Goal: Task Accomplishment & Management: Manage account settings

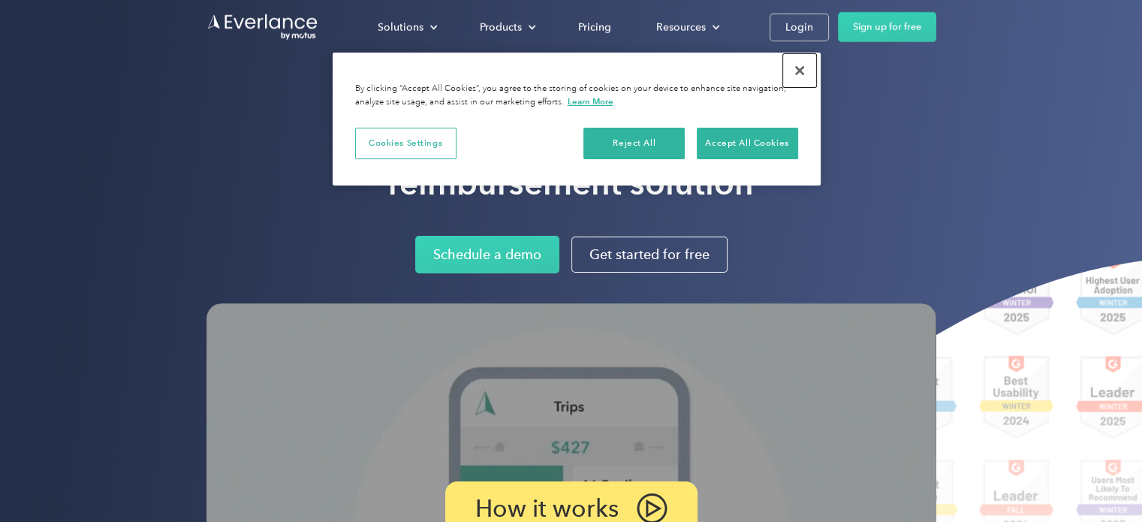
click at [805, 71] on button "Close" at bounding box center [799, 70] width 33 height 33
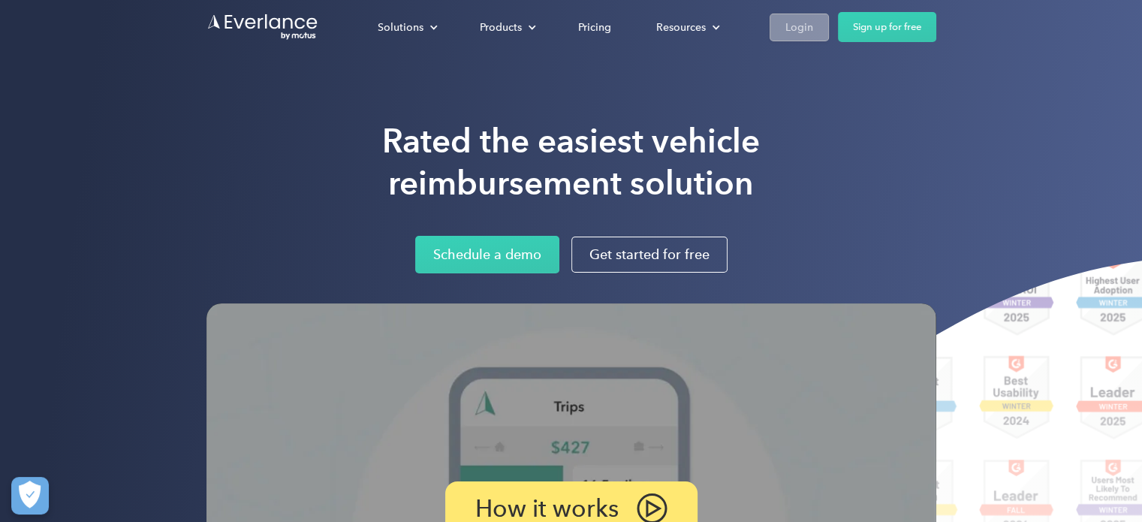
click at [804, 21] on div "Login" at bounding box center [800, 27] width 28 height 19
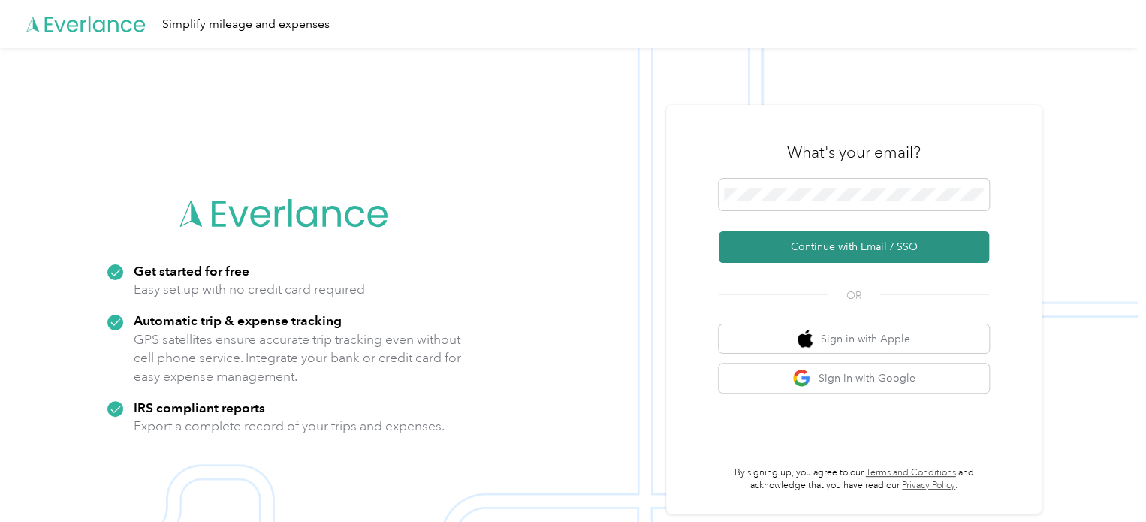
click at [864, 247] on button "Continue with Email / SSO" at bounding box center [854, 247] width 270 height 32
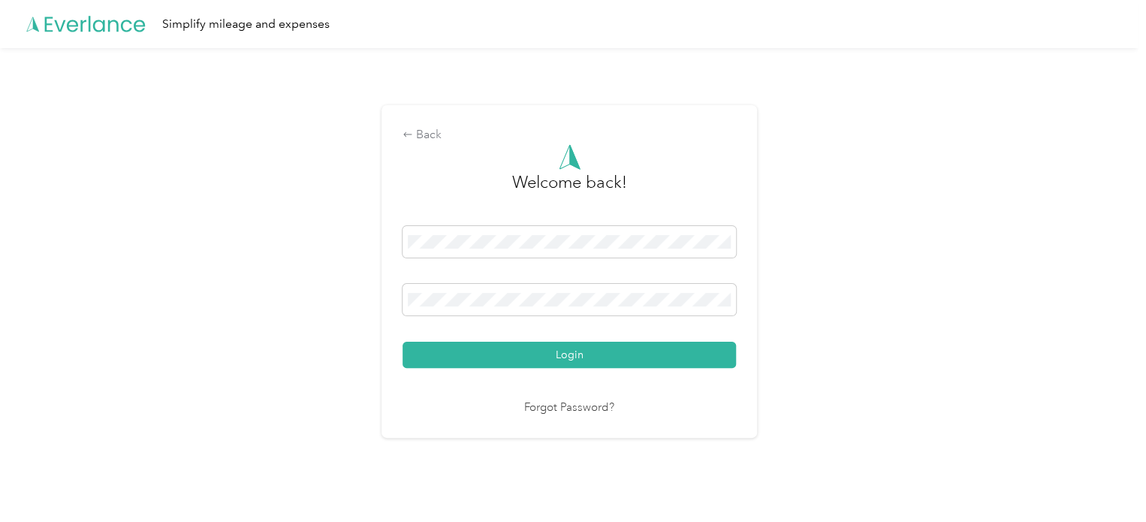
click at [403, 342] on button "Login" at bounding box center [570, 355] width 334 height 26
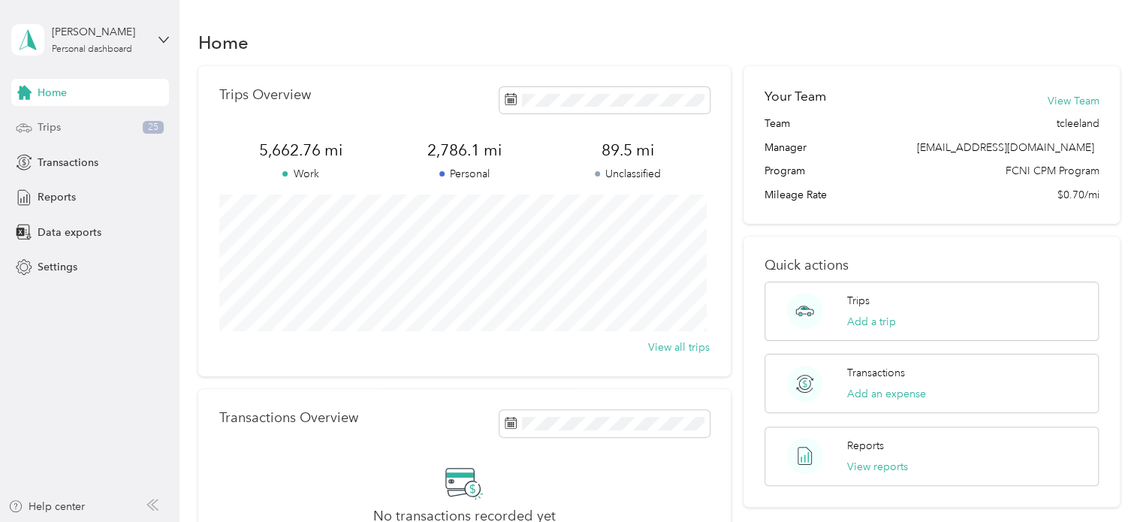
click at [41, 116] on div "Trips 25" at bounding box center [90, 127] width 158 height 27
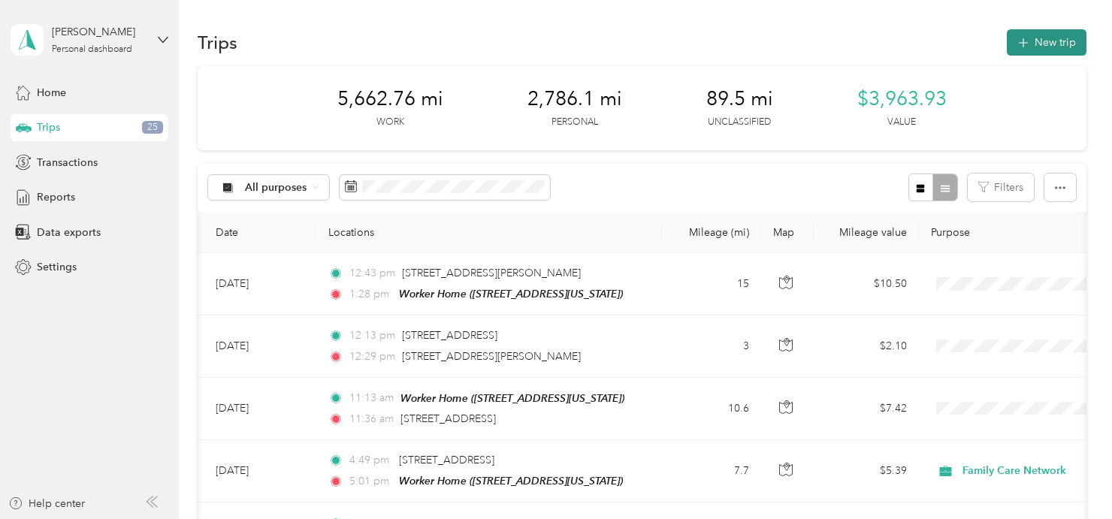
click at [1026, 47] on button "New trip" at bounding box center [1047, 42] width 80 height 26
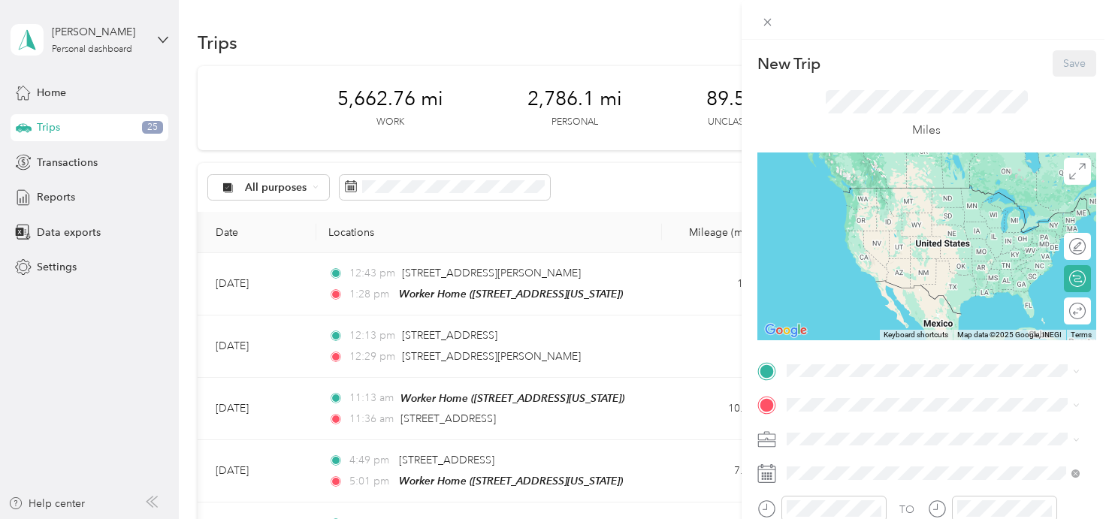
drag, startPoint x: 814, startPoint y: 459, endPoint x: 769, endPoint y: 478, distance: 49.1
click at [769, 478] on g at bounding box center [766, 474] width 18 height 18
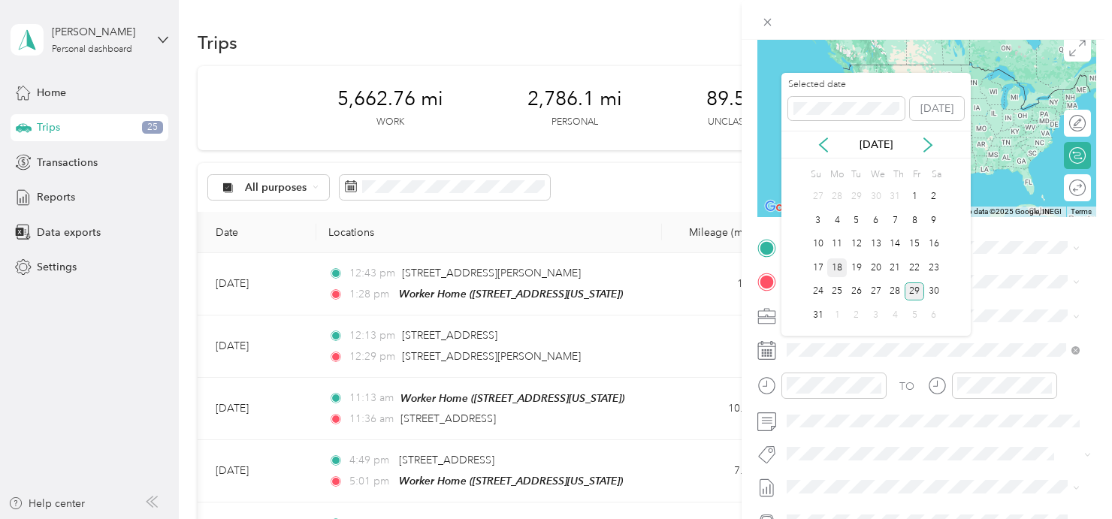
click at [835, 271] on div "18" at bounding box center [837, 267] width 20 height 19
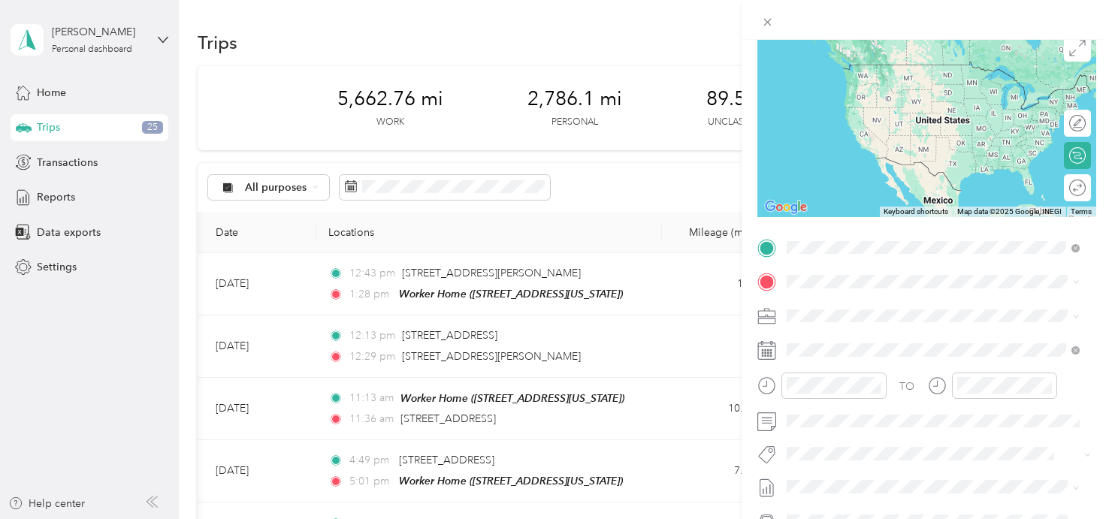
click at [868, 321] on span "[STREET_ADDRESS][US_STATE]" at bounding box center [889, 323] width 150 height 13
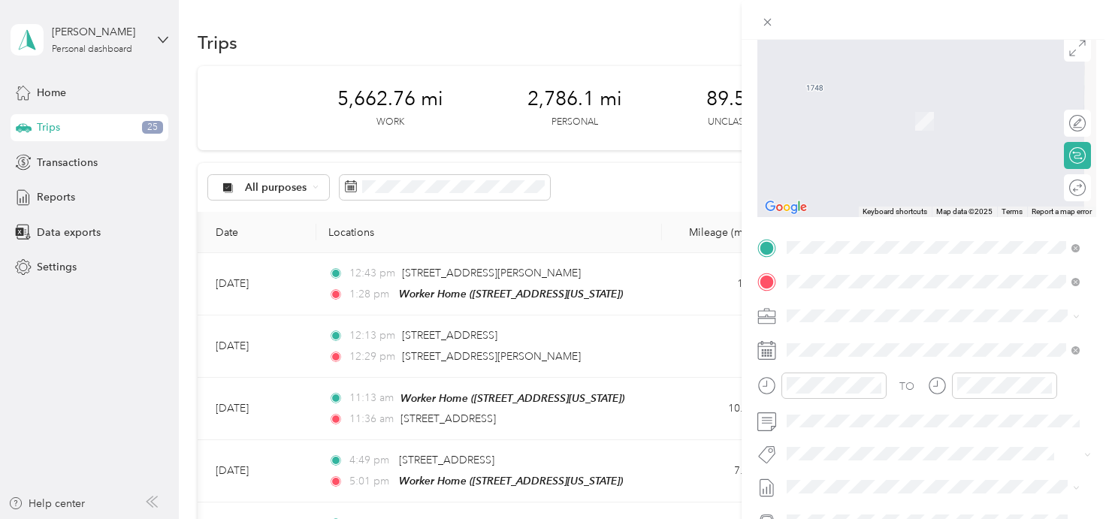
click at [964, 473] on span "1989 Vicente Drive San Luis Obispo, California 93405, United States" at bounding box center [931, 467] width 234 height 14
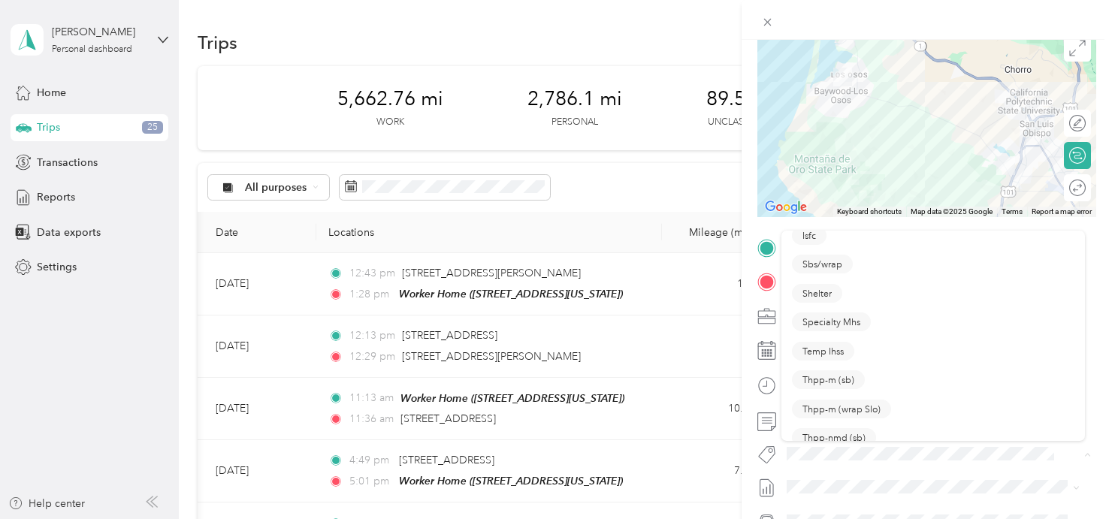
scroll to position [270, 0]
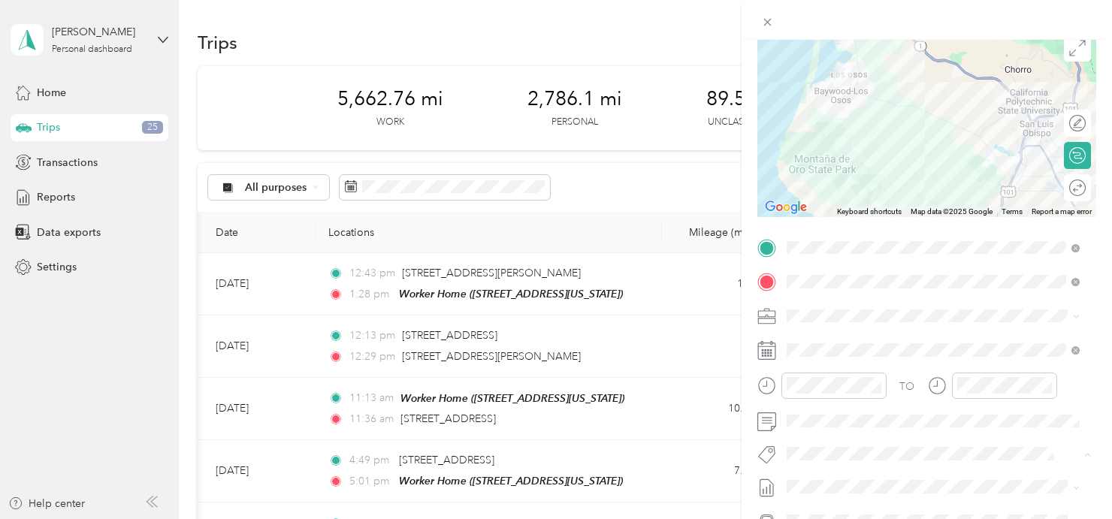
click at [850, 312] on button "Specialty Mhs" at bounding box center [831, 321] width 79 height 19
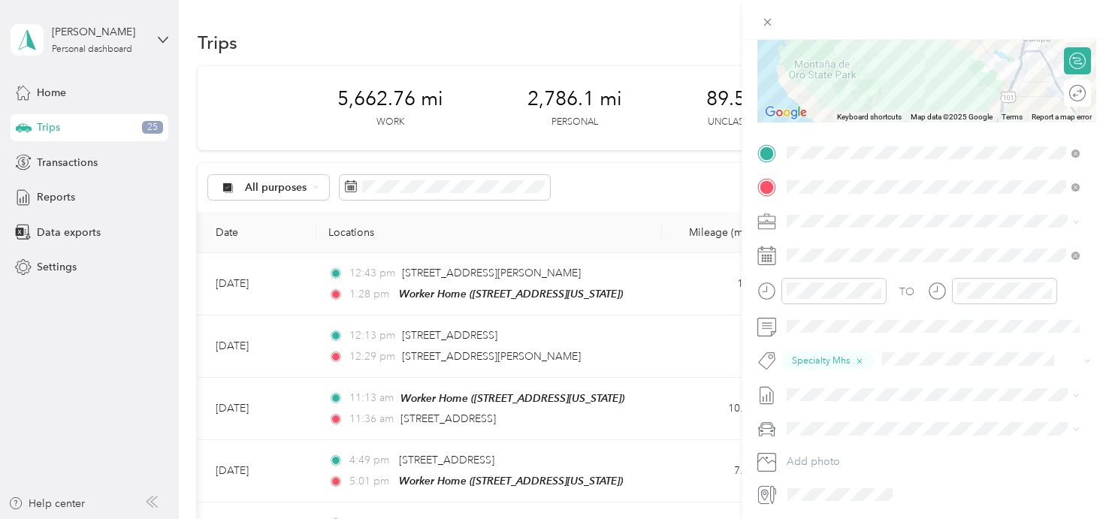
scroll to position [180, 0]
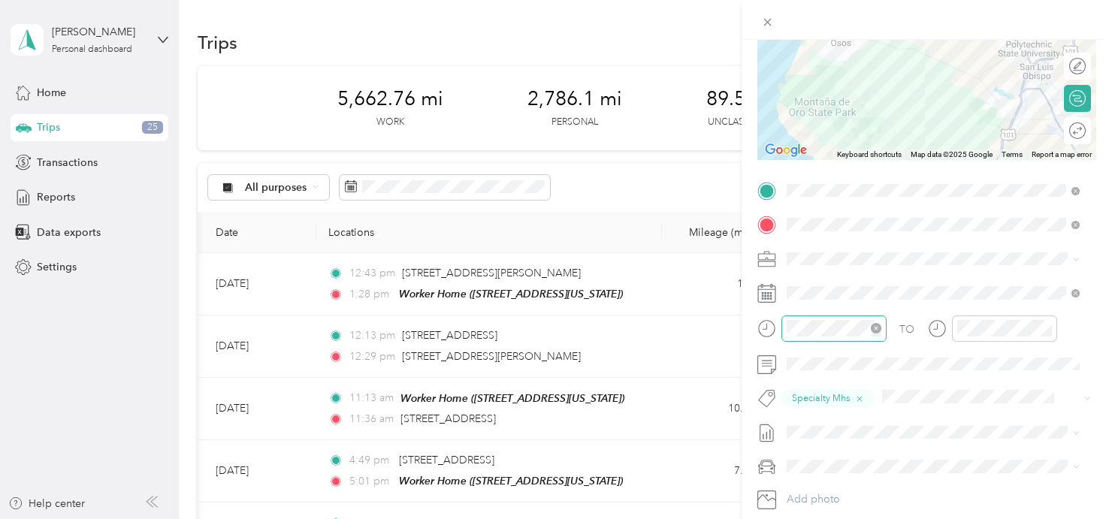
click at [874, 326] on icon "close-circle" at bounding box center [876, 328] width 11 height 11
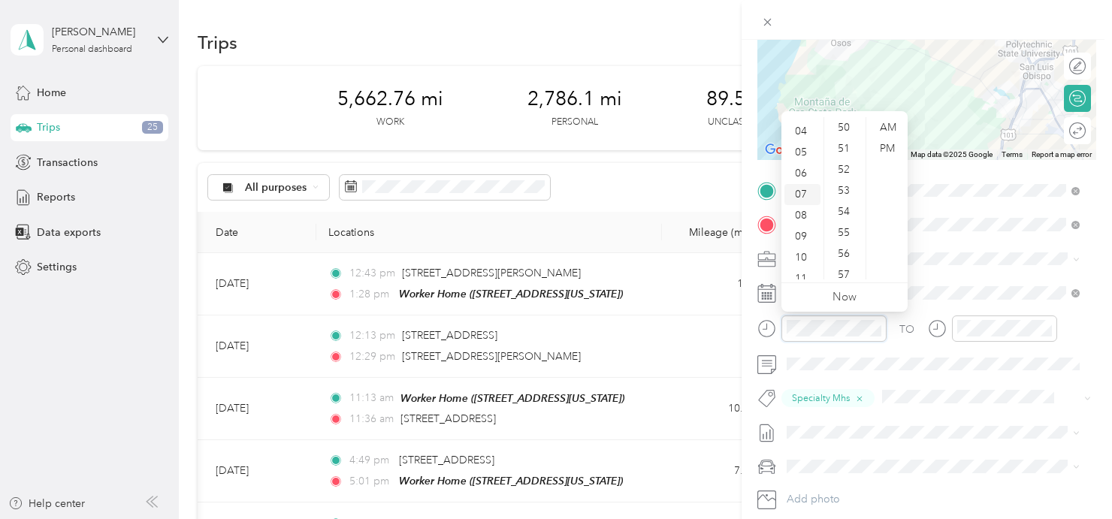
scroll to position [90, 0]
click at [803, 249] on div "10" at bounding box center [802, 247] width 36 height 21
click at [844, 208] on div "41" at bounding box center [845, 208] width 36 height 21
click at [845, 148] on div "40" at bounding box center [845, 147] width 36 height 21
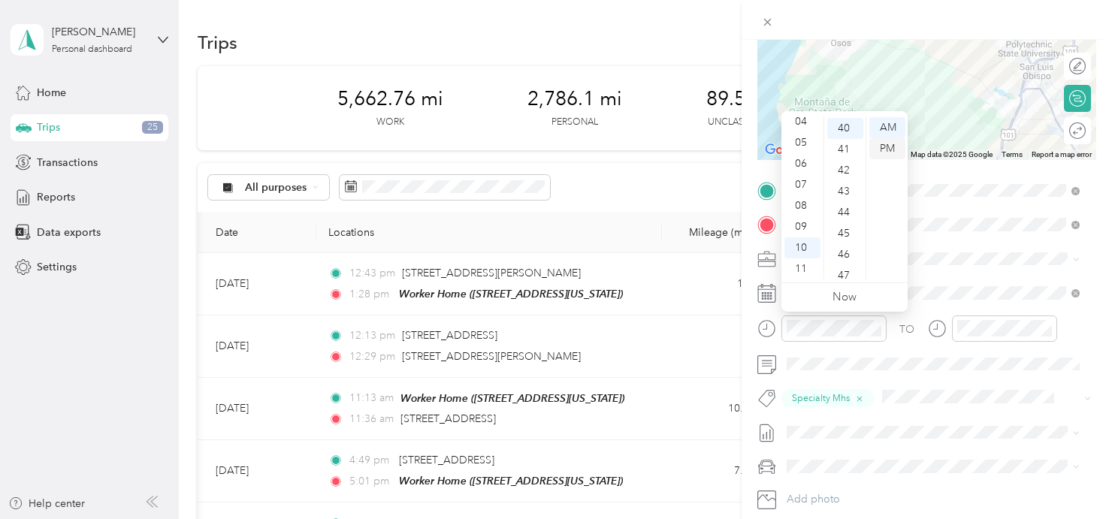
scroll to position [841, 0]
click at [889, 126] on div "AM" at bounding box center [887, 127] width 36 height 21
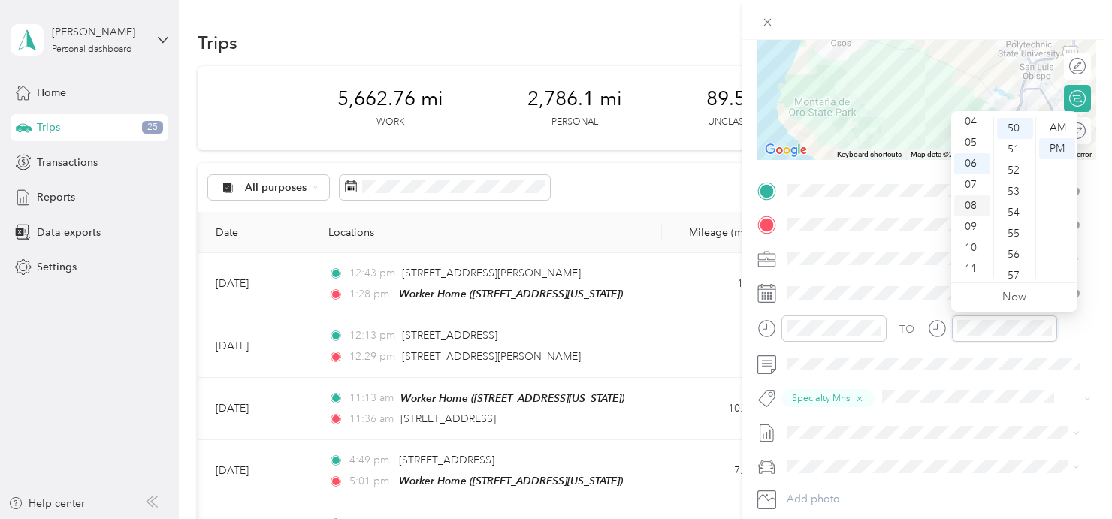
scroll to position [1052, 0]
click at [970, 267] on div "11" at bounding box center [972, 268] width 36 height 21
click at [1016, 128] on div "00" at bounding box center [1015, 127] width 36 height 21
click at [1061, 125] on div "AM" at bounding box center [1057, 127] width 36 height 21
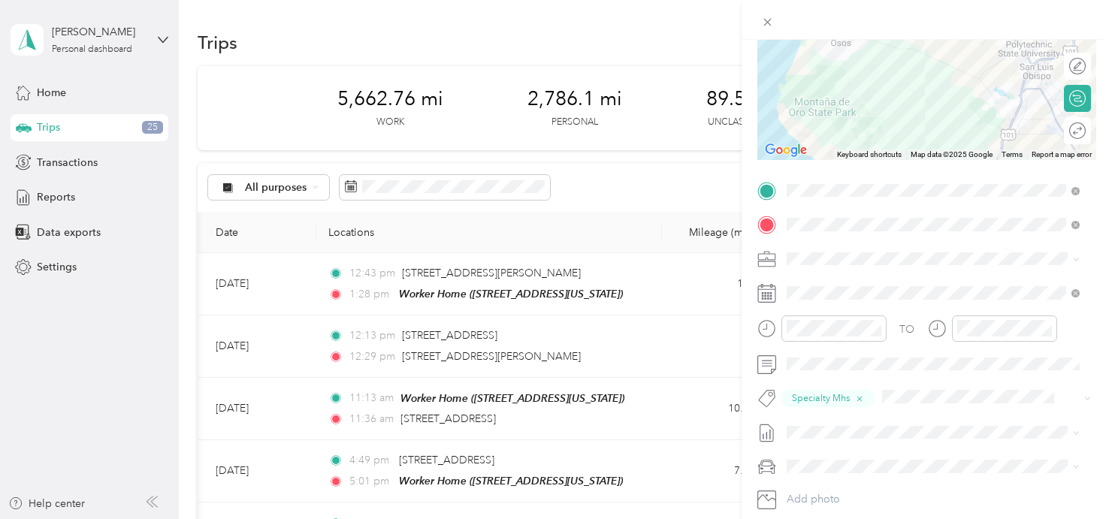
click at [936, 347] on div at bounding box center [992, 333] width 129 height 37
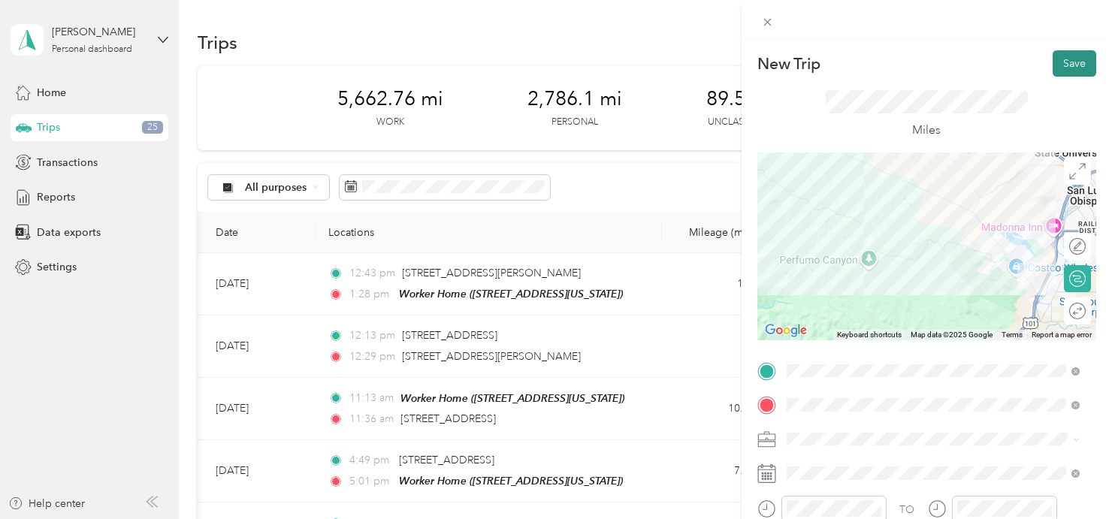
click at [1056, 56] on button "Save" at bounding box center [1074, 63] width 44 height 26
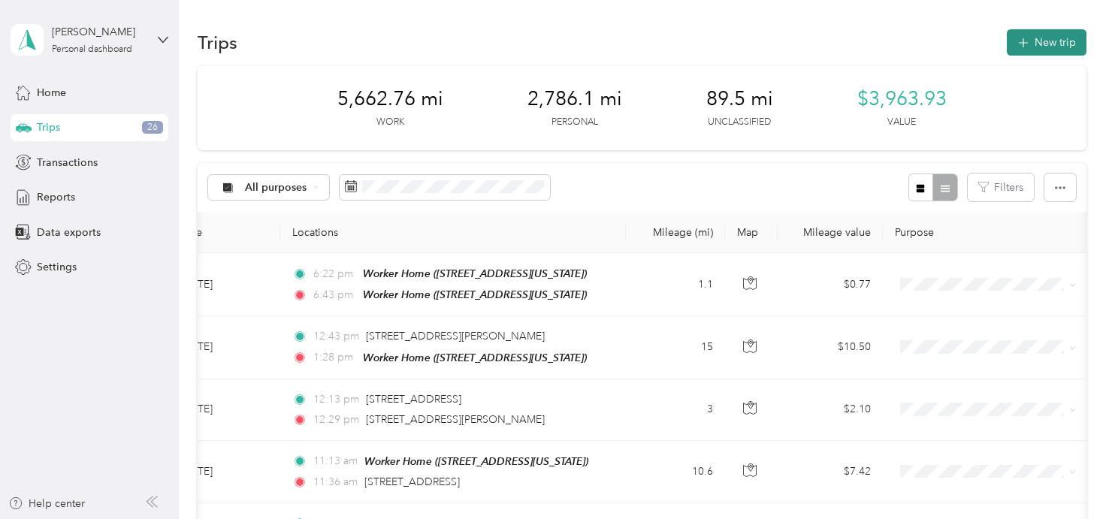
click at [1046, 43] on button "New trip" at bounding box center [1047, 42] width 80 height 26
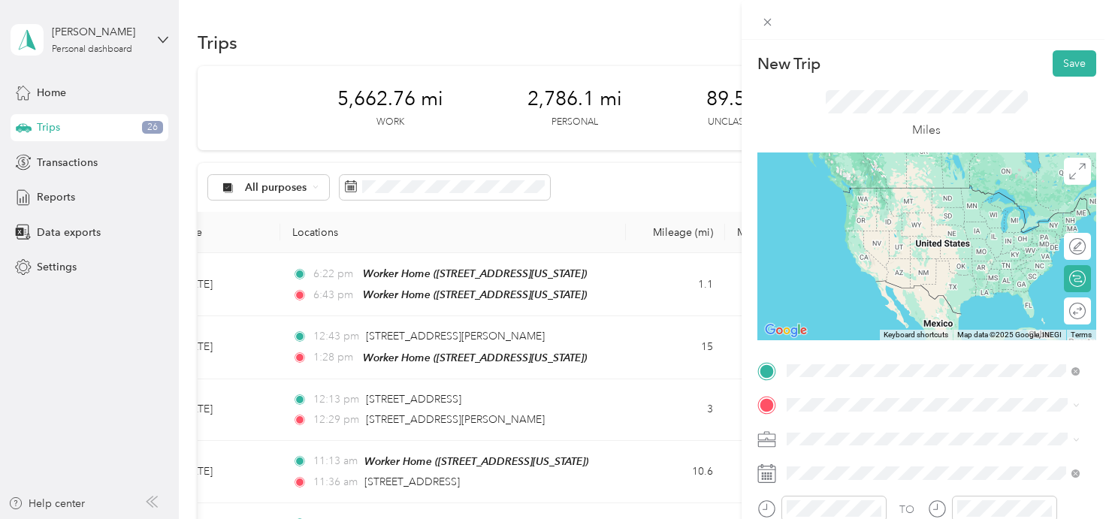
click at [892, 196] on strong "SLO Behavioral Health" at bounding box center [869, 193] width 111 height 14
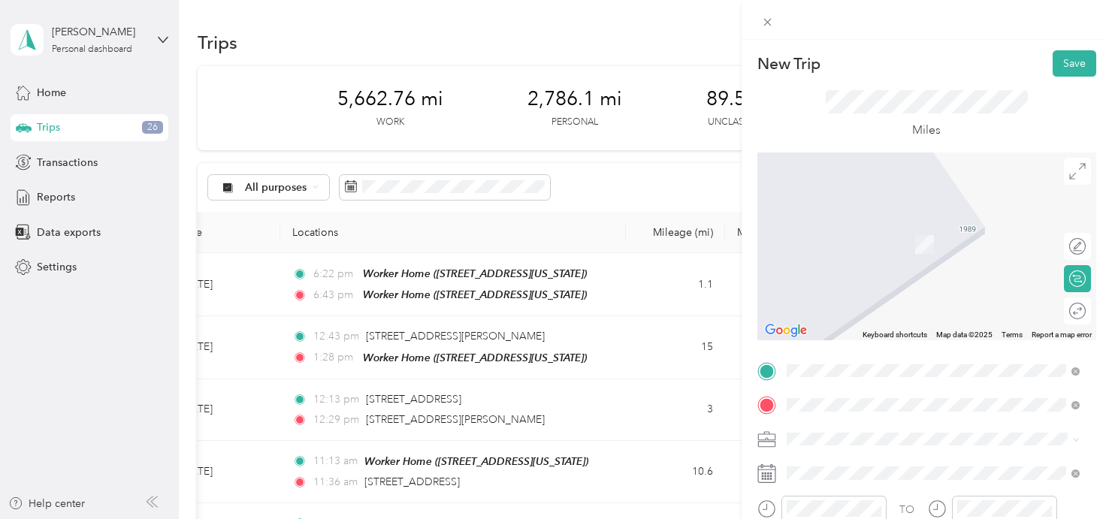
click at [897, 303] on span "[STREET_ADDRESS][US_STATE]" at bounding box center [889, 307] width 150 height 13
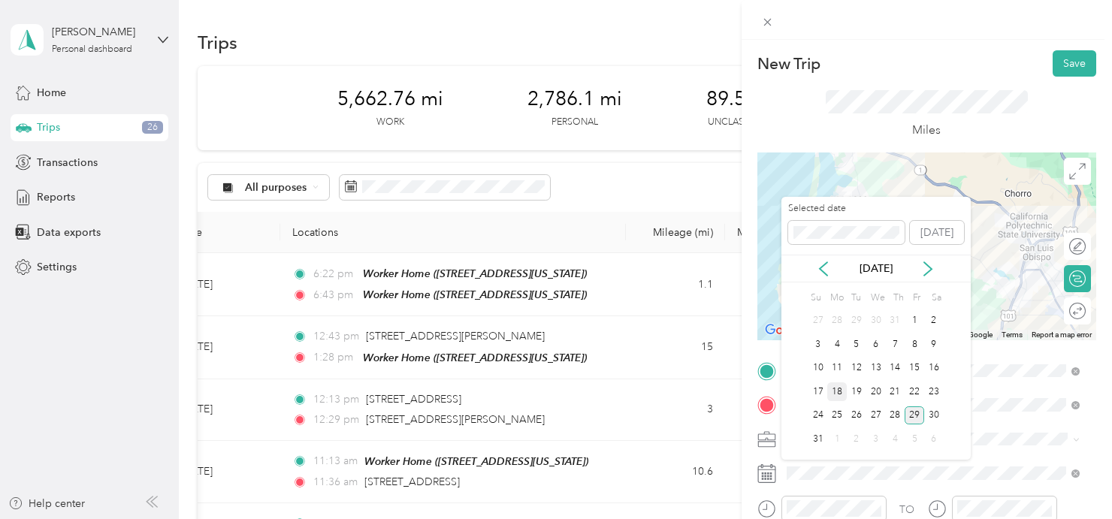
click at [837, 390] on div "18" at bounding box center [837, 391] width 20 height 19
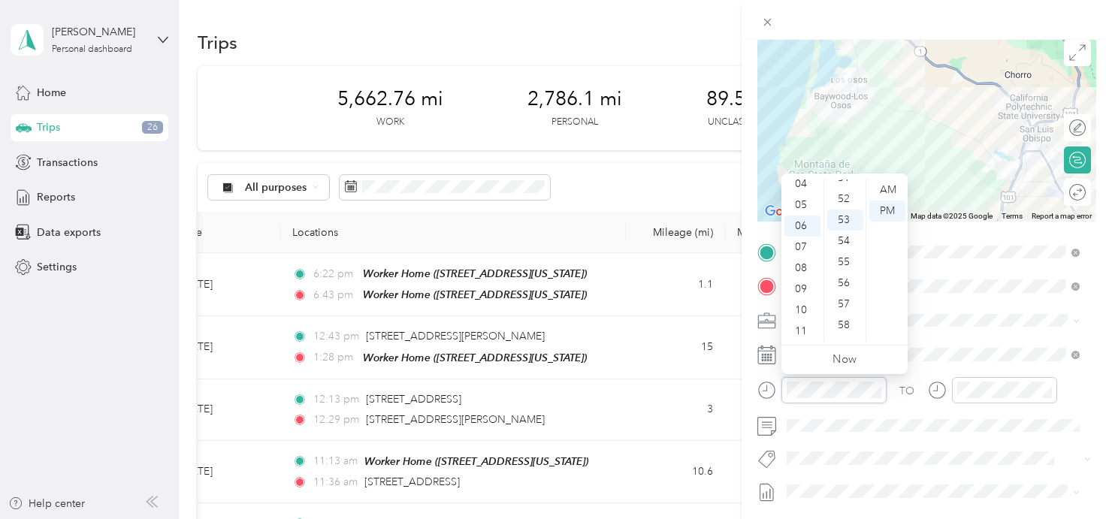
scroll to position [1100, 0]
click at [877, 390] on icon "close-circle" at bounding box center [876, 390] width 11 height 11
click at [801, 187] on div "12" at bounding box center [802, 190] width 36 height 21
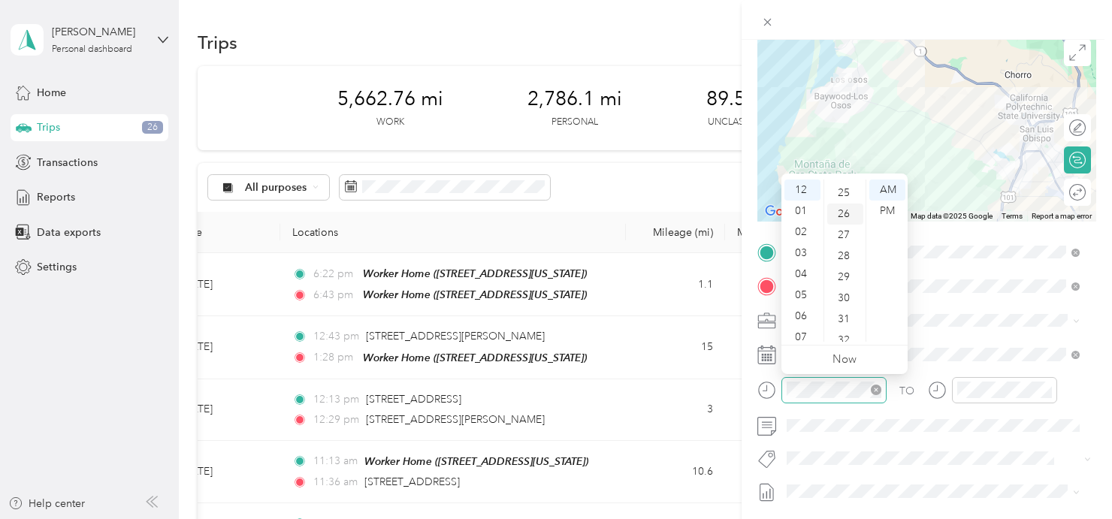
click at [842, 216] on div "26" at bounding box center [845, 214] width 36 height 21
click at [889, 209] on div "PM" at bounding box center [887, 211] width 36 height 21
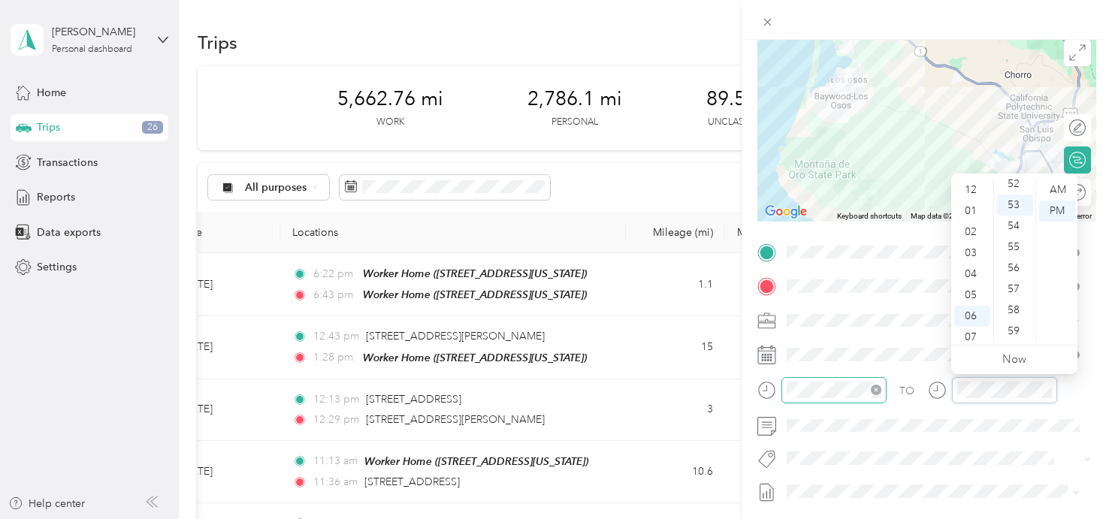
scroll to position [90, 0]
click at [847, 397] on div at bounding box center [833, 390] width 105 height 26
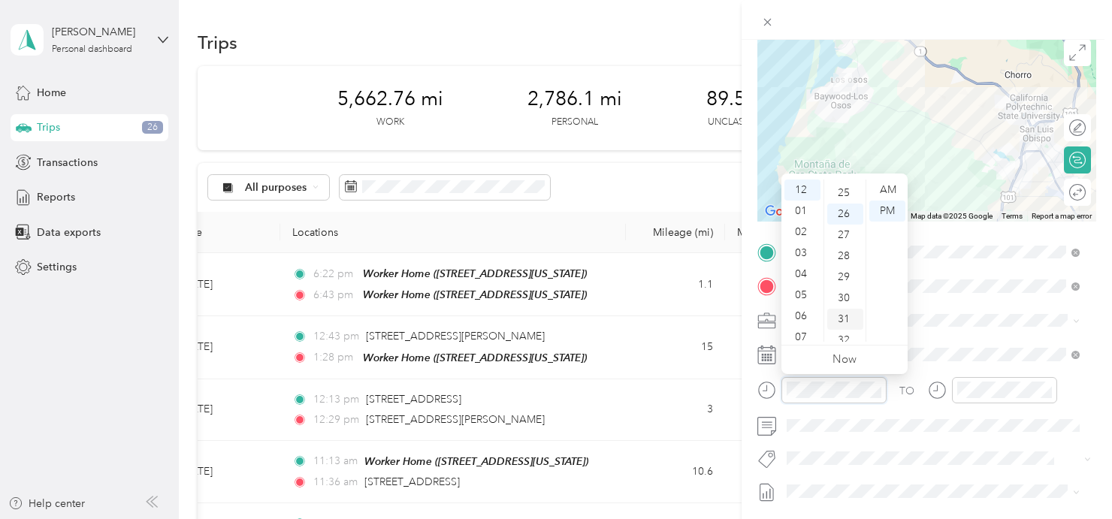
scroll to position [511, 0]
click at [849, 192] on div "21" at bounding box center [845, 193] width 36 height 21
click at [847, 194] on div "20" at bounding box center [845, 196] width 36 height 21
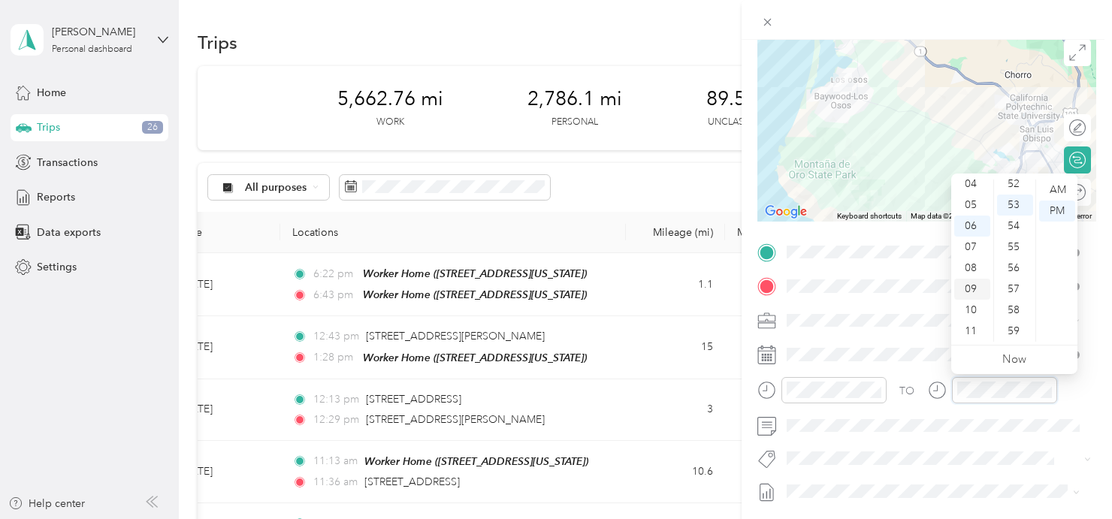
scroll to position [0, 0]
click at [974, 193] on div "12" at bounding box center [972, 190] width 36 height 21
click at [1010, 261] on div "40" at bounding box center [1015, 262] width 36 height 21
click at [1060, 208] on div "PM" at bounding box center [1057, 211] width 36 height 21
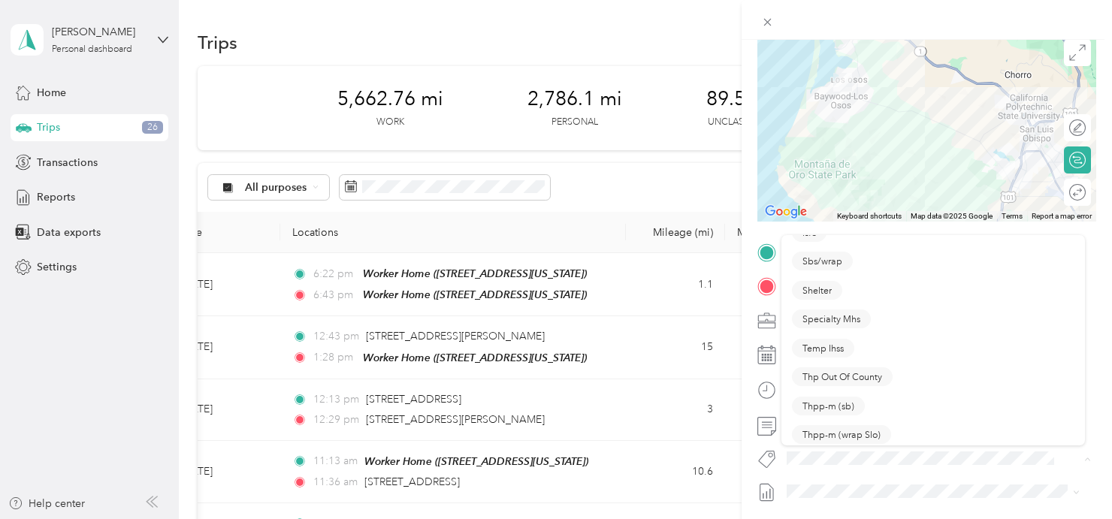
scroll to position [405, 0]
click at [855, 303] on span "Specialty Mhs" at bounding box center [831, 308] width 58 height 14
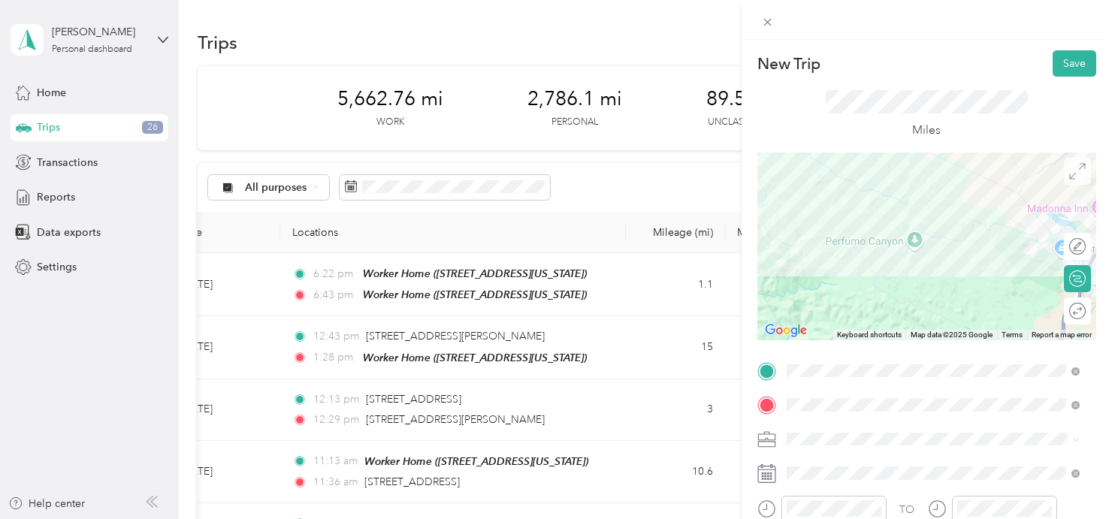
scroll to position [0, 0]
click at [1065, 62] on button "Save" at bounding box center [1074, 63] width 44 height 26
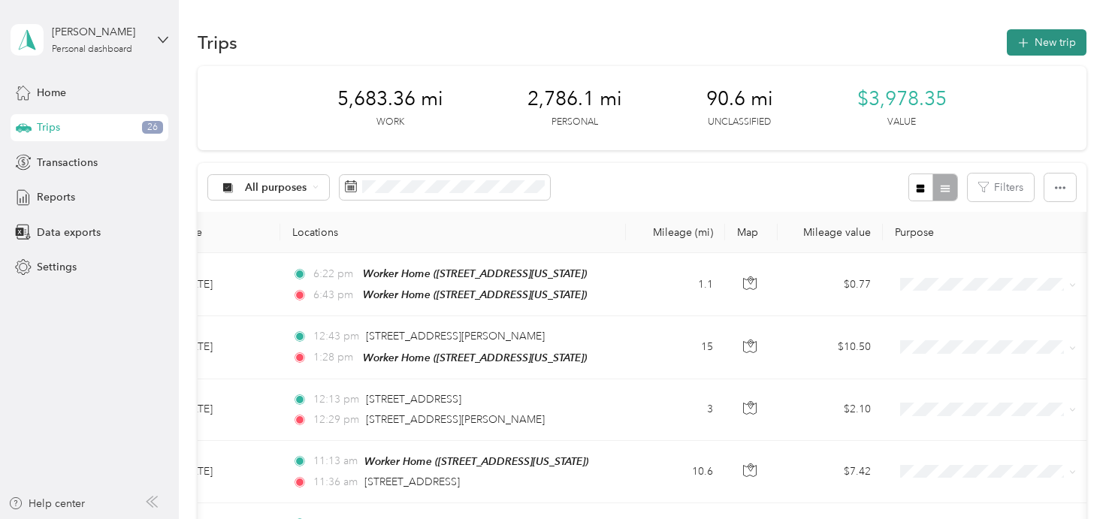
click at [1035, 41] on button "New trip" at bounding box center [1047, 42] width 80 height 26
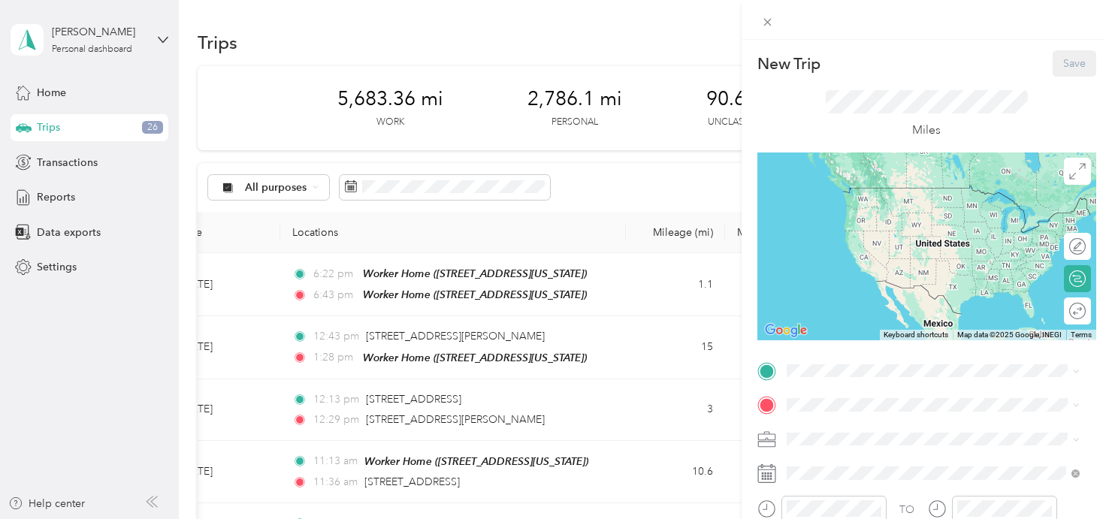
click at [775, 474] on icon at bounding box center [766, 474] width 17 height 17
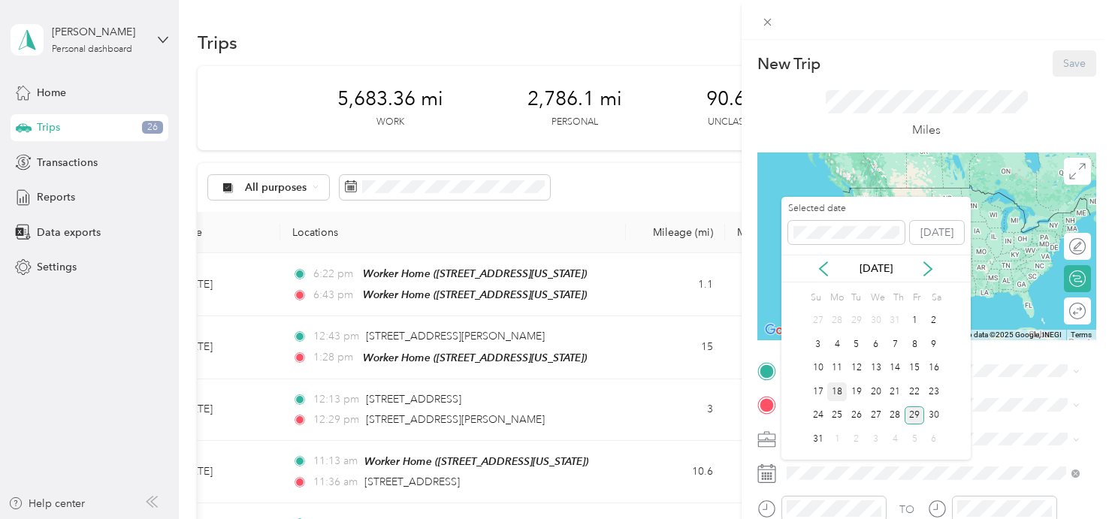
click at [838, 390] on div "18" at bounding box center [837, 391] width 20 height 19
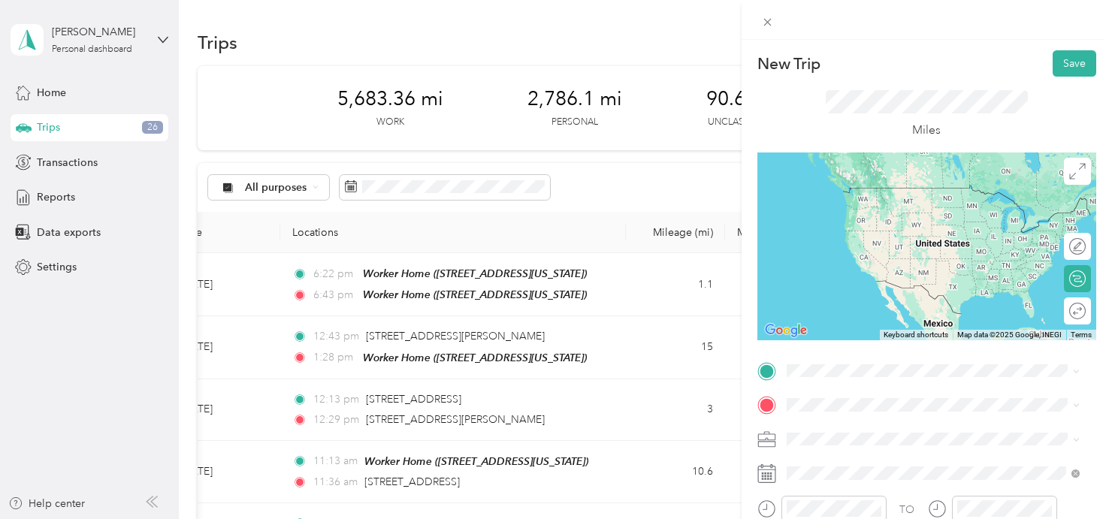
scroll to position [33, 0]
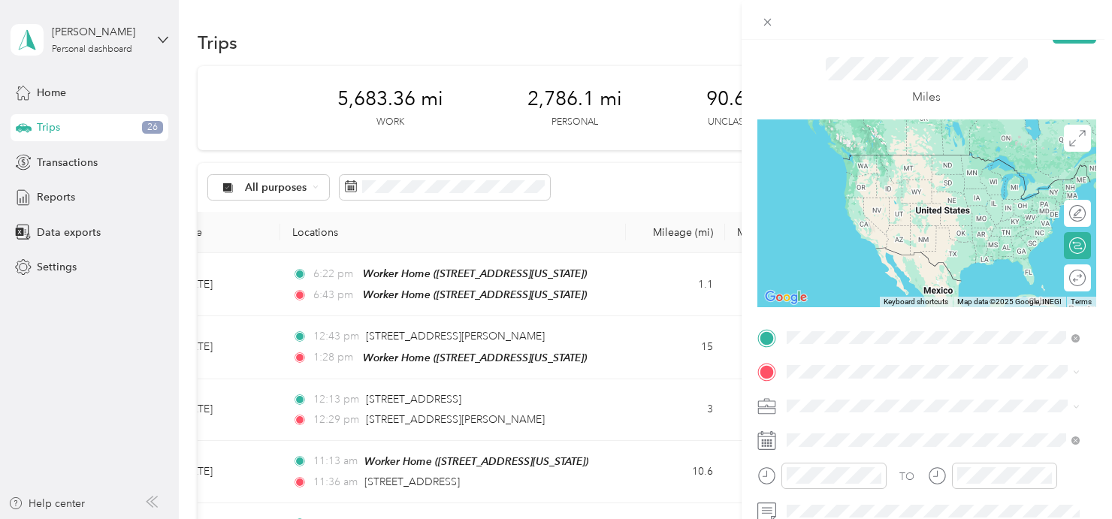
click at [879, 171] on span "[STREET_ADDRESS][US_STATE]" at bounding box center [889, 177] width 150 height 13
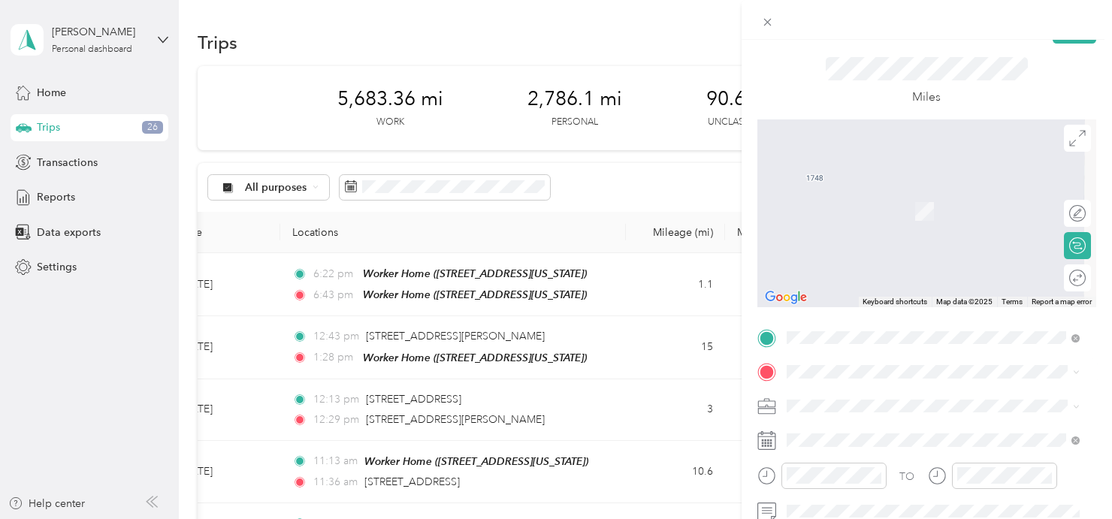
click at [889, 188] on span "501 Sequoia Street Morro Bay, California 93442, United States" at bounding box center [889, 190] width 150 height 14
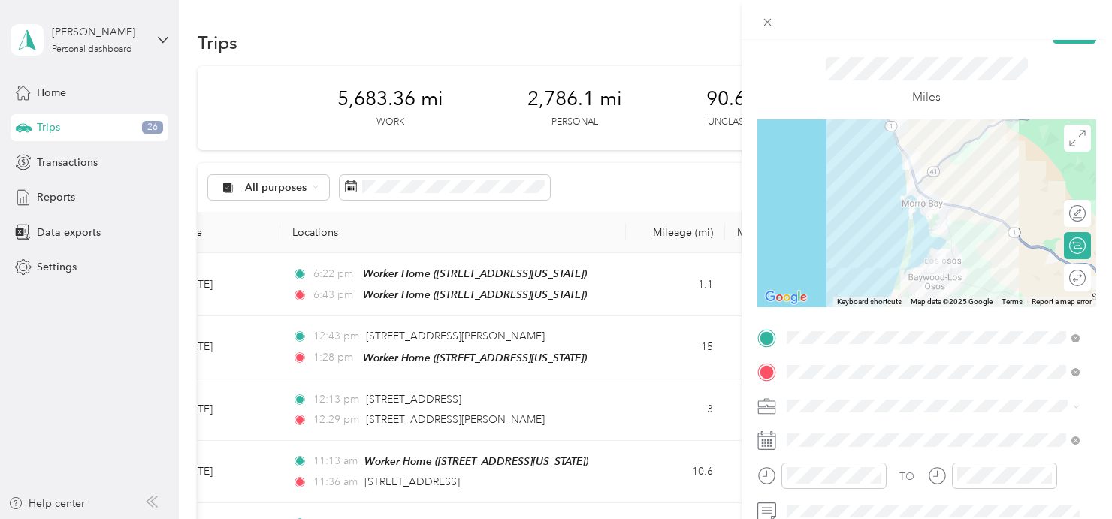
click at [766, 375] on icon at bounding box center [766, 373] width 14 height 14
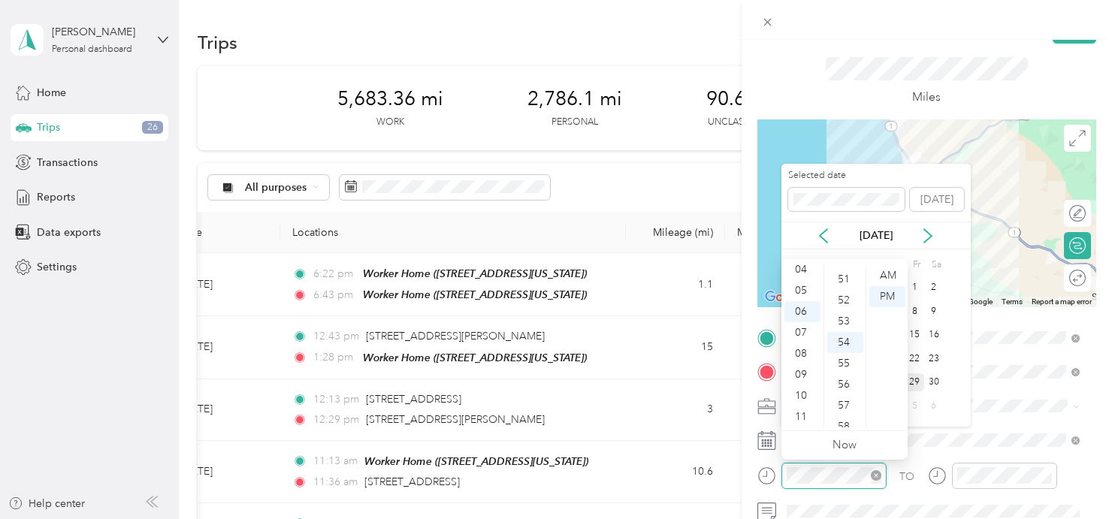
scroll to position [1100, 0]
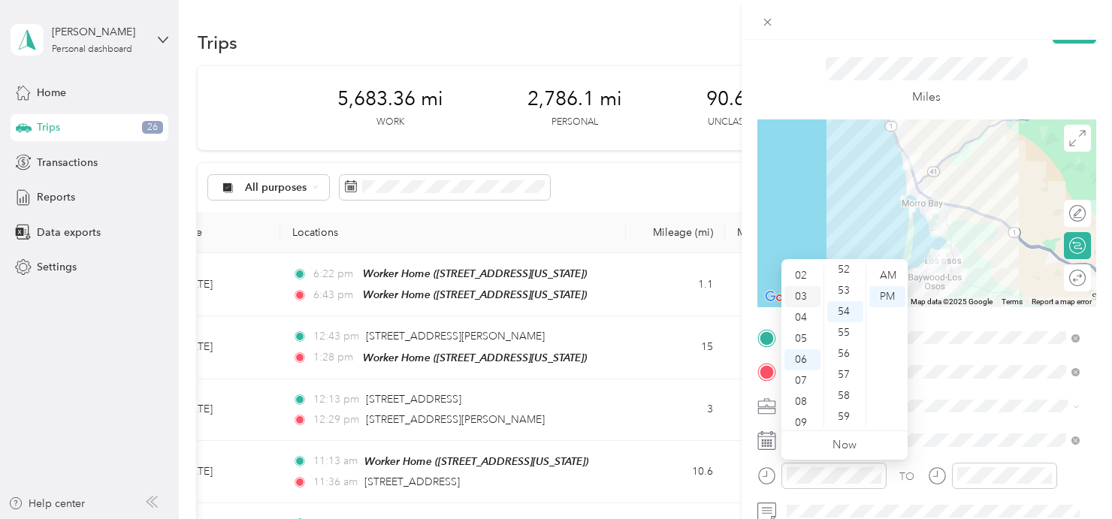
click at [802, 297] on div "03" at bounding box center [802, 296] width 36 height 21
click at [844, 275] on div "00" at bounding box center [845, 275] width 36 height 21
click at [886, 297] on div "PM" at bounding box center [887, 296] width 36 height 21
click at [973, 486] on div at bounding box center [1004, 476] width 105 height 26
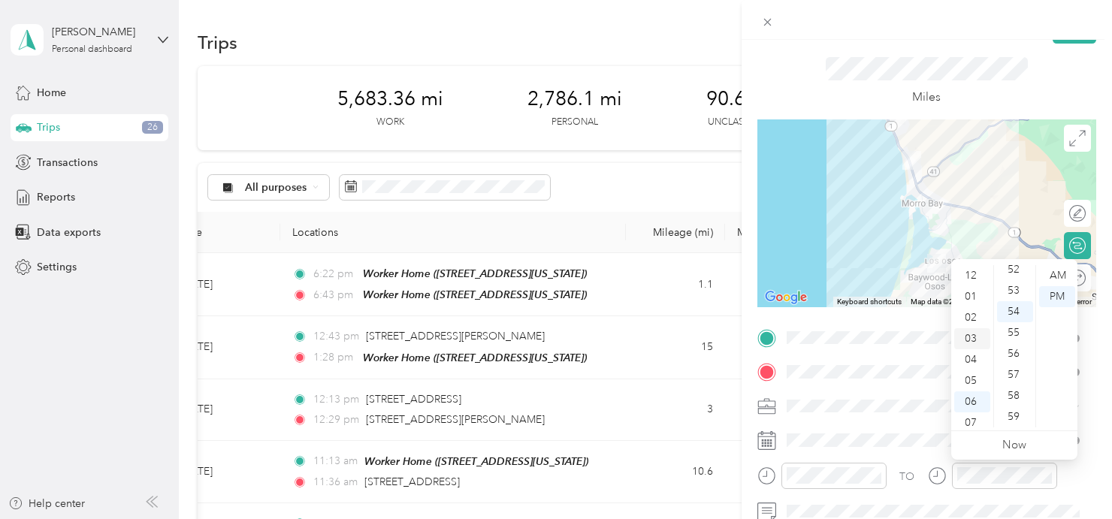
click at [970, 333] on div "03" at bounding box center [972, 338] width 36 height 21
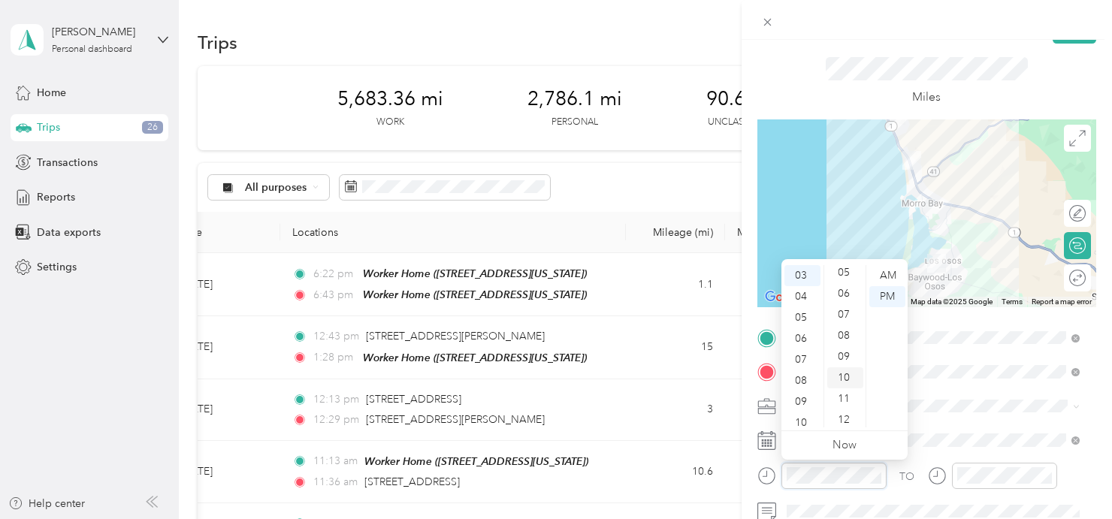
scroll to position [221, 0]
click at [846, 368] on div "15" at bounding box center [845, 370] width 36 height 21
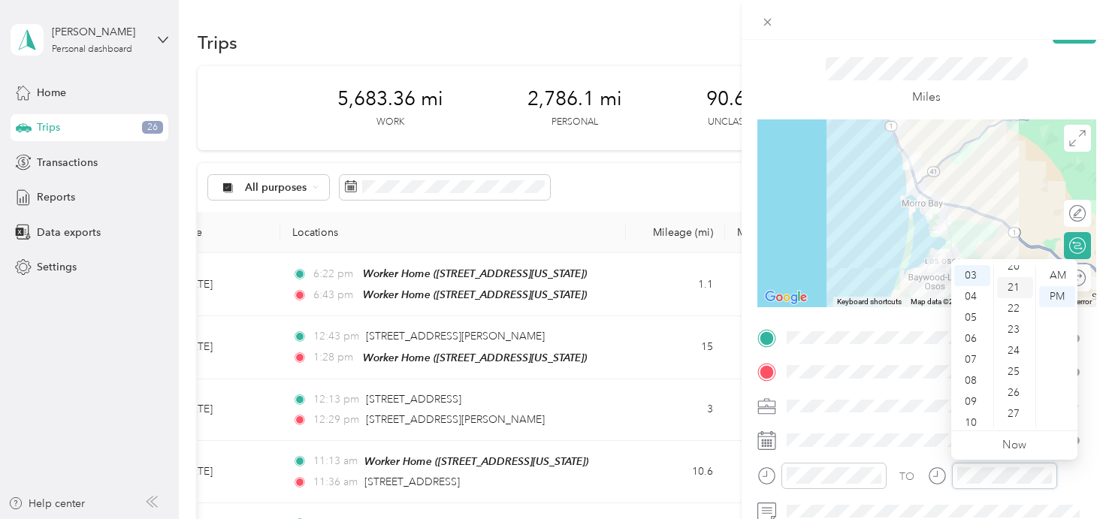
scroll to position [471, 0]
click at [1013, 420] on div "30" at bounding box center [1015, 419] width 36 height 21
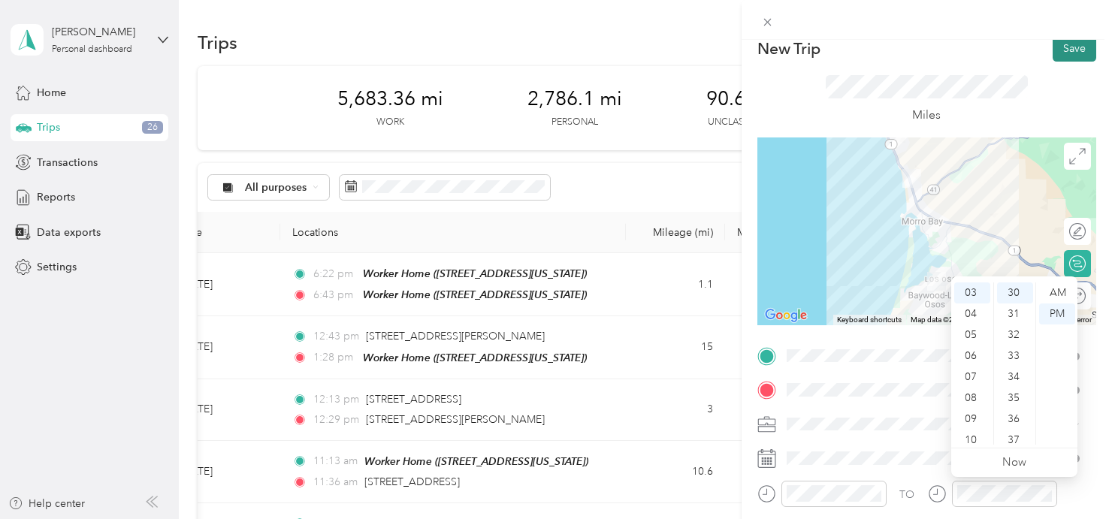
scroll to position [17, 0]
click at [1070, 45] on button "Save" at bounding box center [1074, 47] width 44 height 26
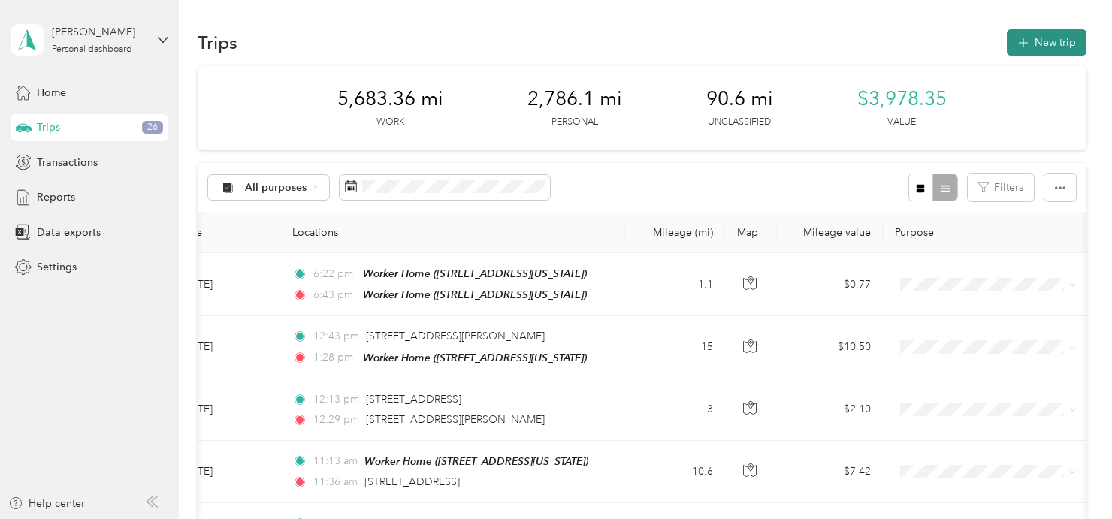
click at [1031, 41] on button "New trip" at bounding box center [1047, 42] width 80 height 26
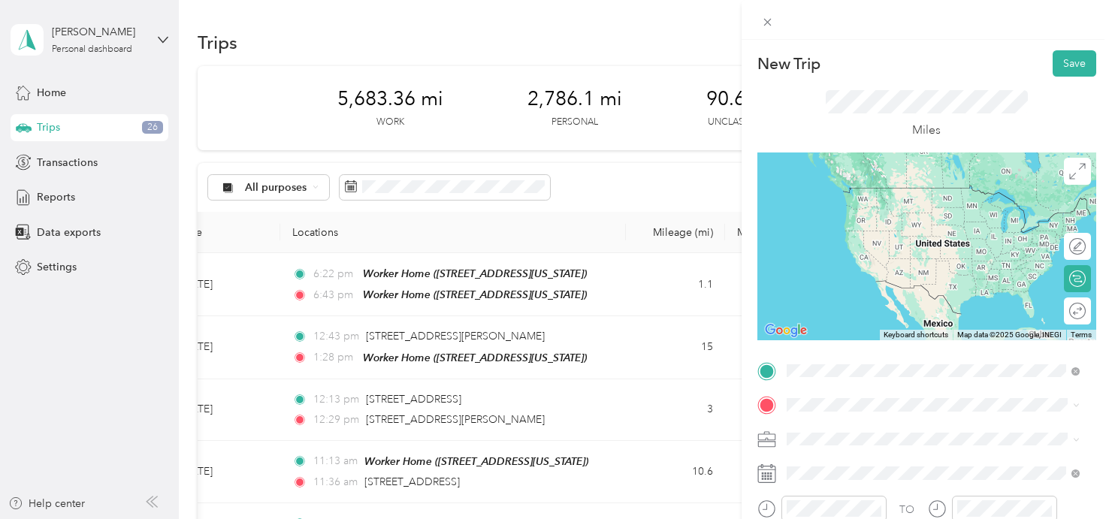
click at [926, 195] on span "501 Sequoia Street Morro Bay, California 93442, United States" at bounding box center [889, 188] width 150 height 14
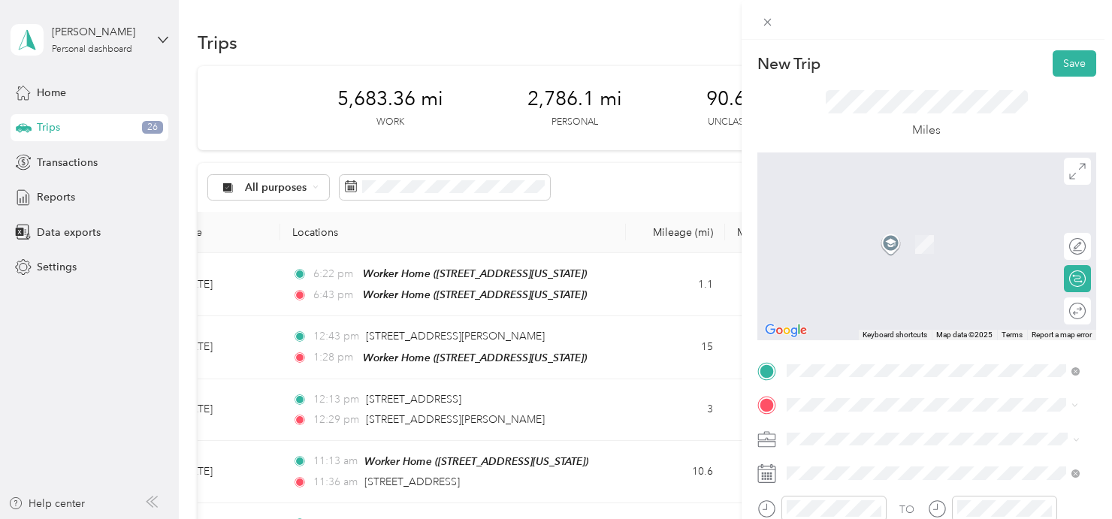
click at [896, 241] on span "[STREET_ADDRESS][US_STATE]" at bounding box center [889, 244] width 150 height 13
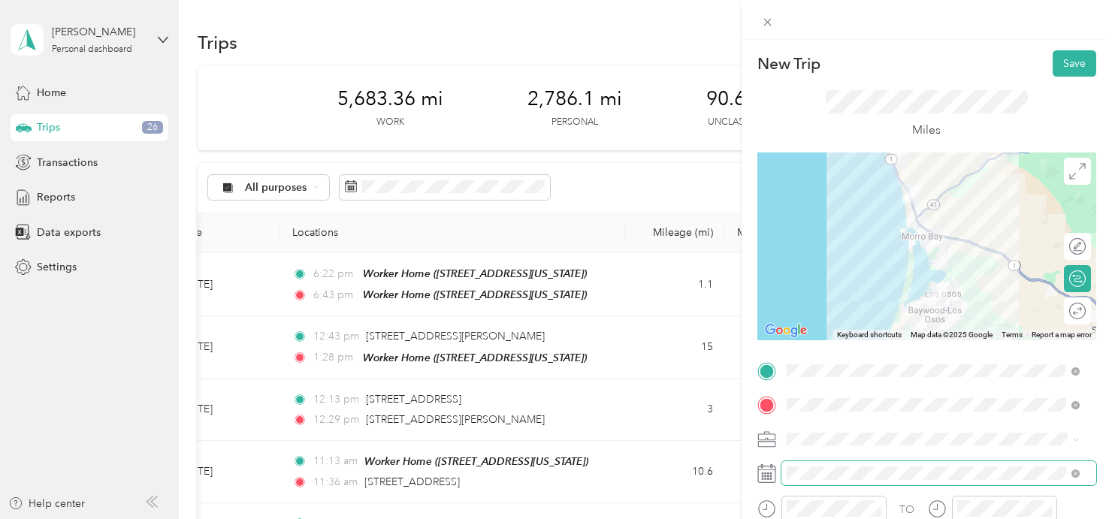
click at [814, 480] on span at bounding box center [938, 473] width 315 height 24
click at [767, 478] on icon at bounding box center [766, 473] width 19 height 19
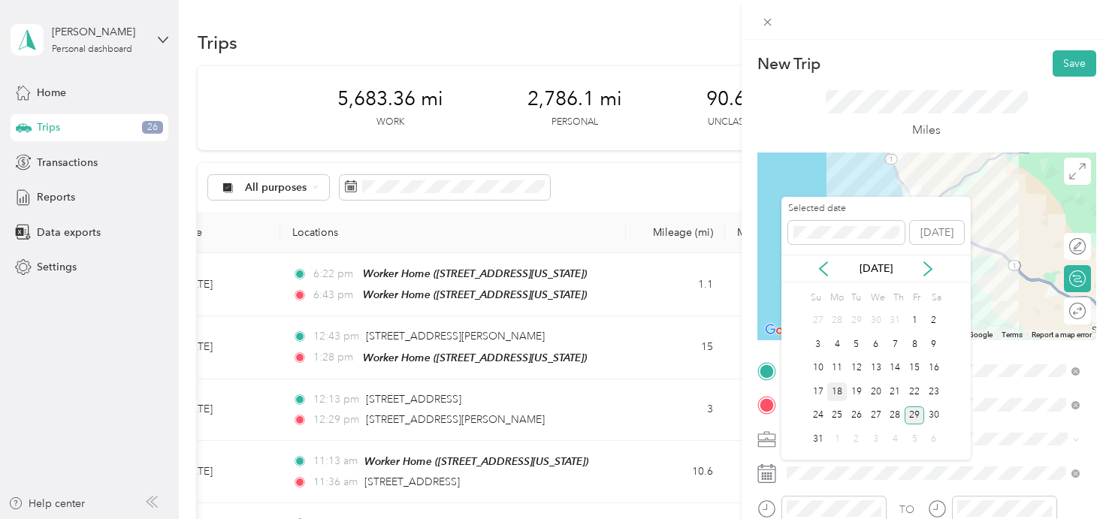
click at [836, 388] on div "18" at bounding box center [837, 391] width 20 height 19
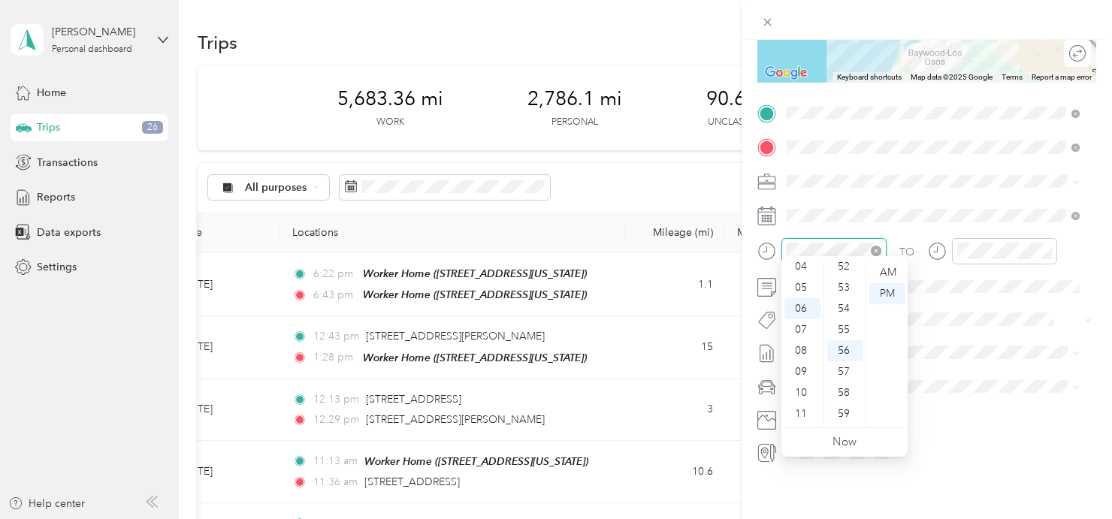
scroll to position [1100, 0]
click at [799, 279] on div "05" at bounding box center [802, 287] width 36 height 21
click at [841, 297] on div "30" at bounding box center [845, 297] width 36 height 21
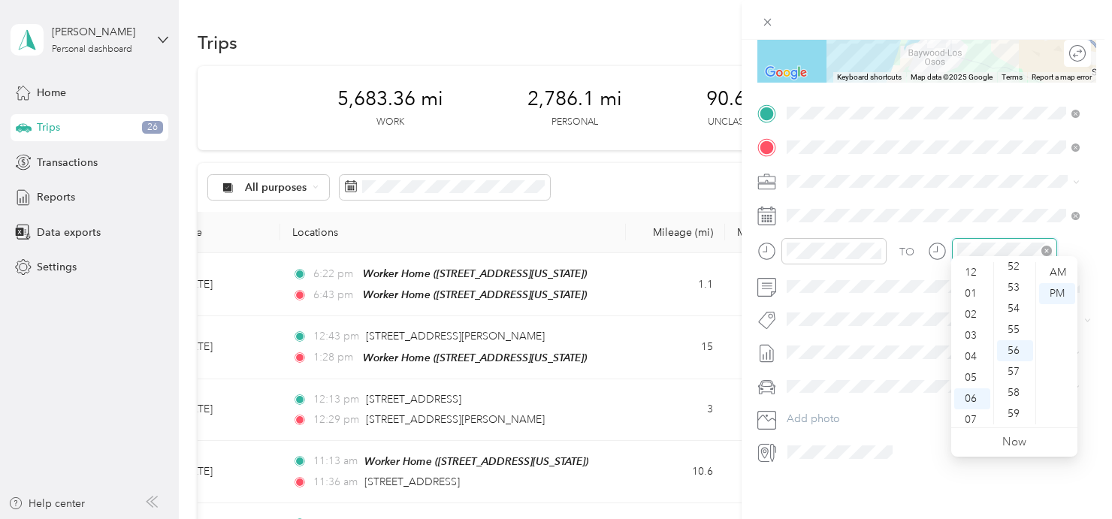
scroll to position [90, 0]
click at [971, 285] on div "05" at bounding box center [972, 287] width 36 height 21
click at [1015, 293] on div "45" at bounding box center [1015, 290] width 36 height 21
click at [1016, 276] on div "45" at bounding box center [1015, 272] width 36 height 21
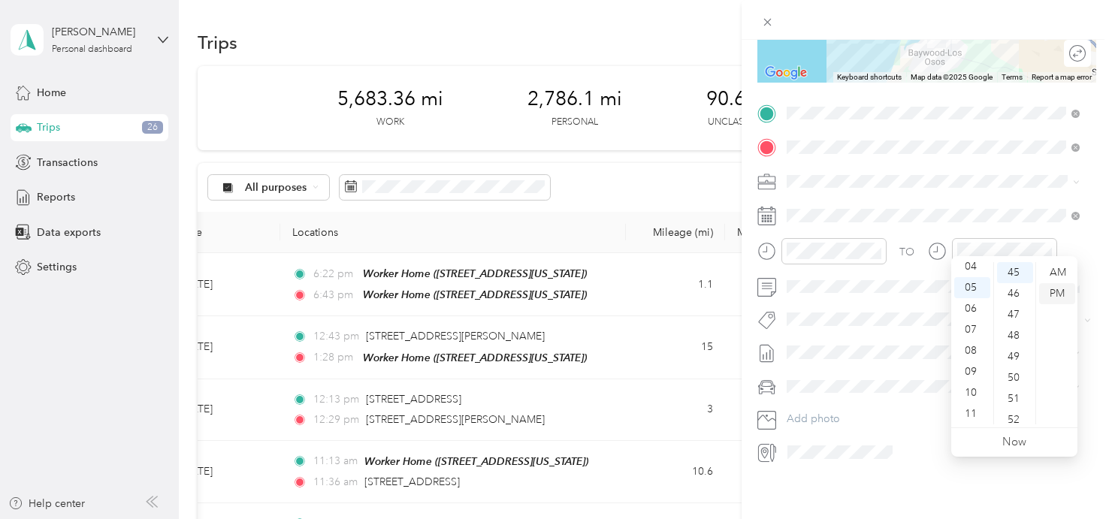
click at [1056, 291] on div "PM" at bounding box center [1057, 293] width 36 height 21
click at [867, 446] on button "Specialty Mhs" at bounding box center [831, 450] width 79 height 19
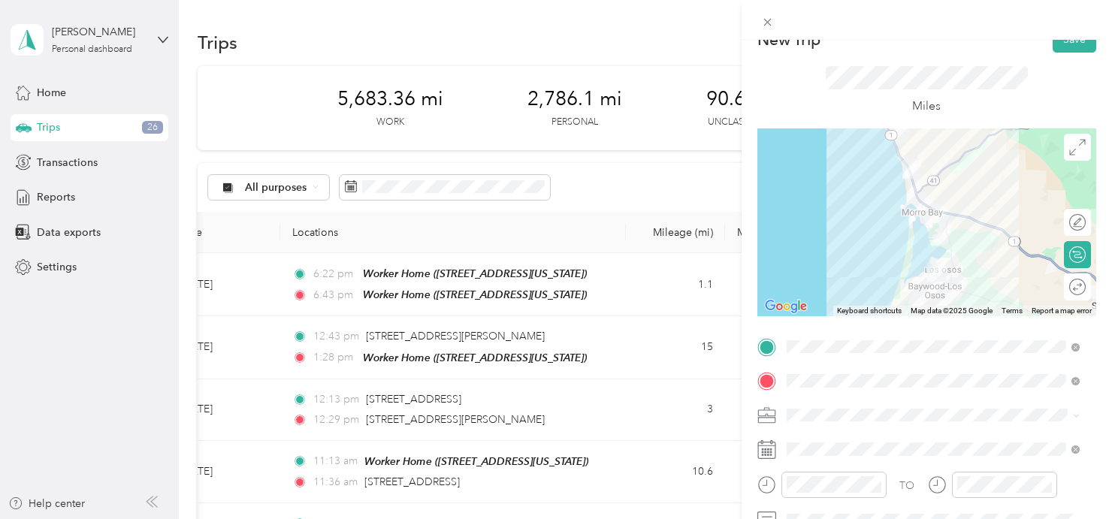
scroll to position [0, 0]
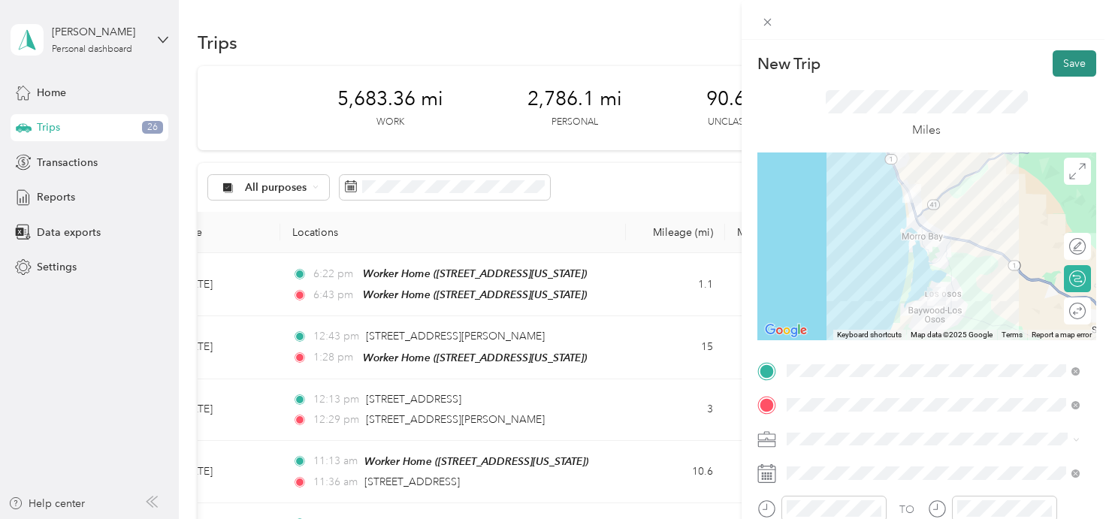
click at [1068, 60] on button "Save" at bounding box center [1074, 63] width 44 height 26
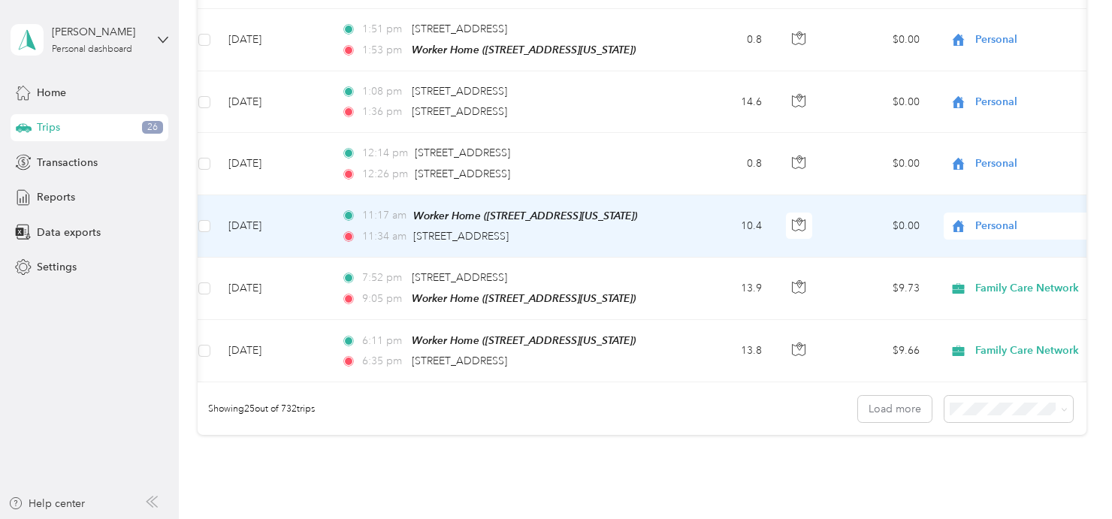
scroll to position [1546, 0]
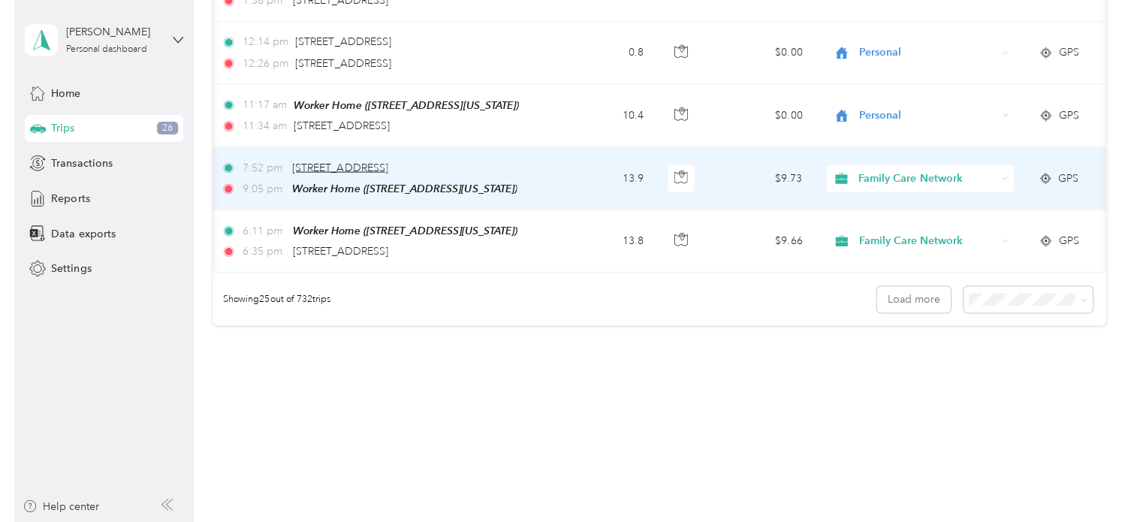
scroll to position [0, 359]
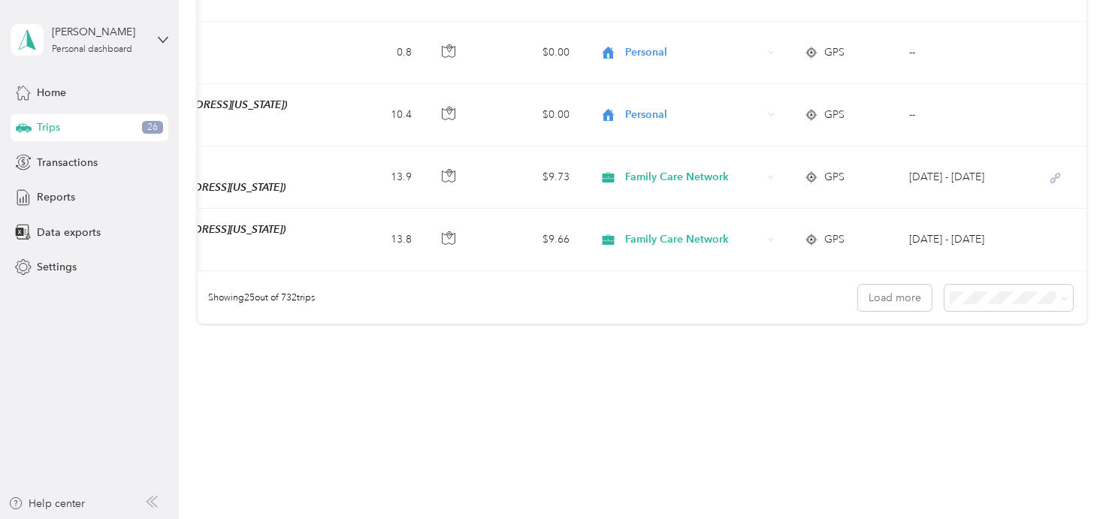
click at [107, 125] on div "Trips 26" at bounding box center [90, 127] width 158 height 27
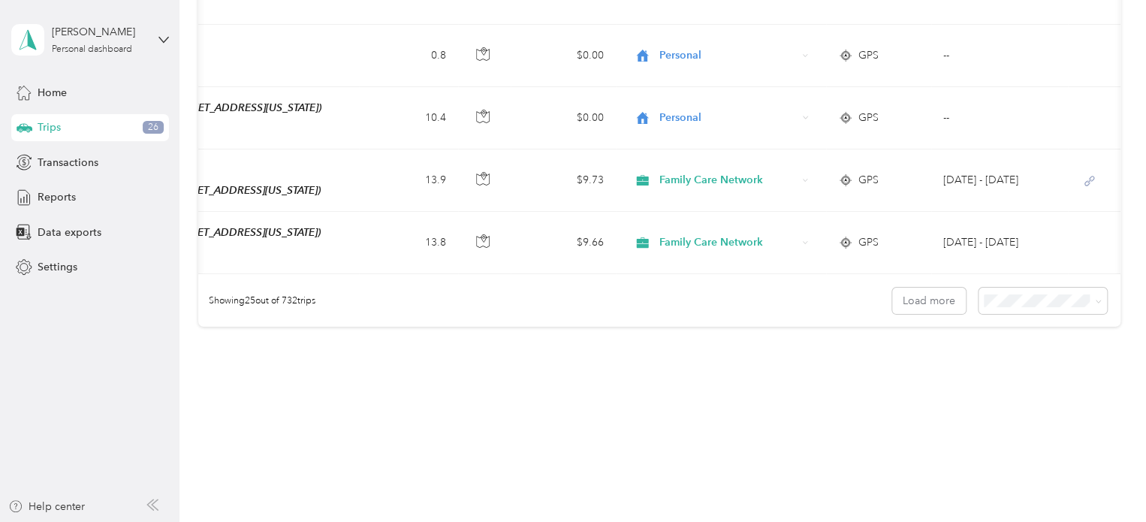
scroll to position [0, 30]
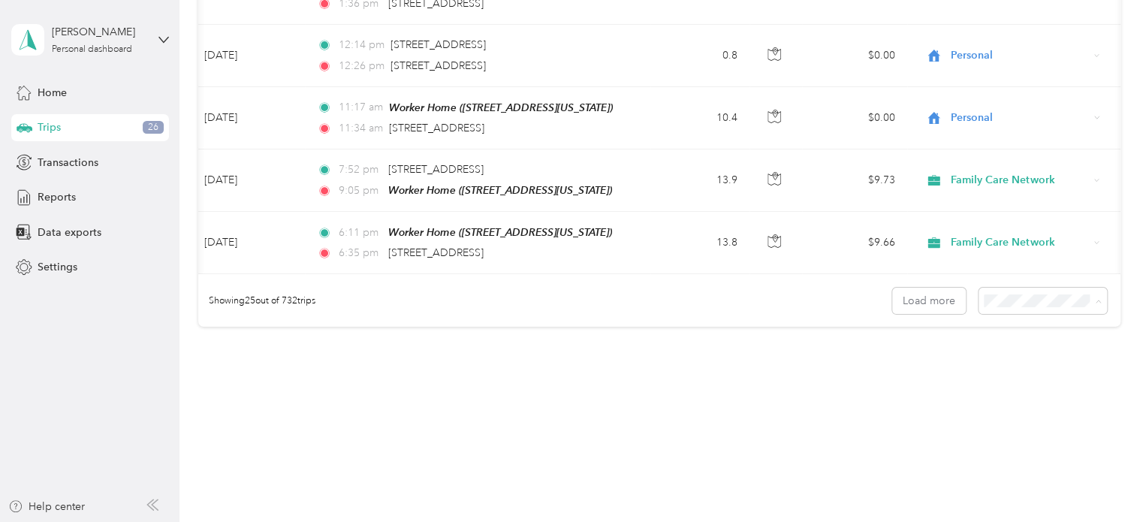
click at [1020, 349] on ol "25 per load 50 per load 100 per load" at bounding box center [1039, 342] width 128 height 79
click at [979, 288] on span at bounding box center [1043, 301] width 128 height 26
click at [1015, 300] on span at bounding box center [1043, 301] width 128 height 26
click at [1017, 297] on span at bounding box center [1043, 301] width 128 height 26
click at [1031, 342] on span "50 per load" at bounding box center [1014, 337] width 56 height 13
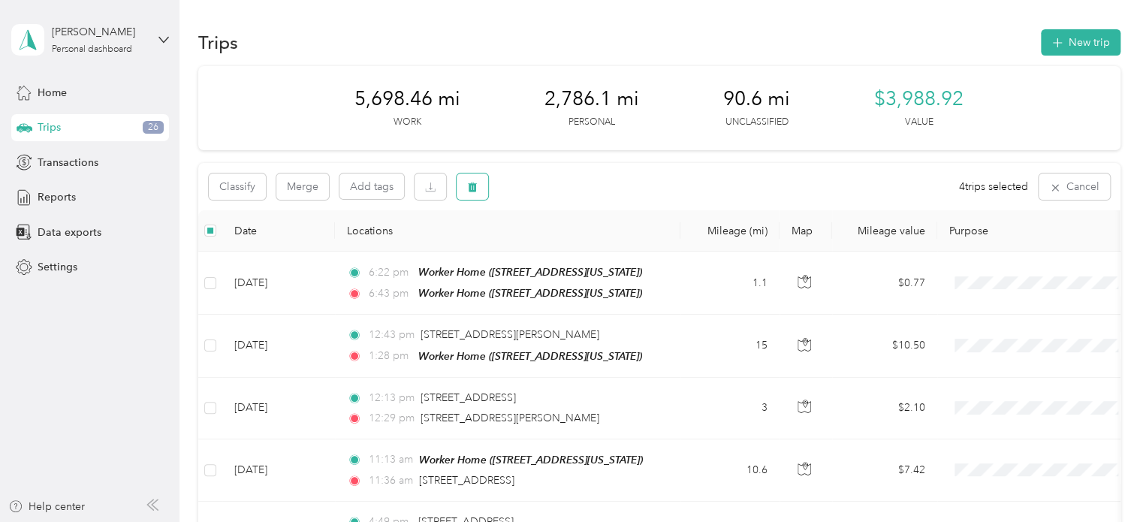
click at [481, 190] on button "button" at bounding box center [473, 187] width 32 height 26
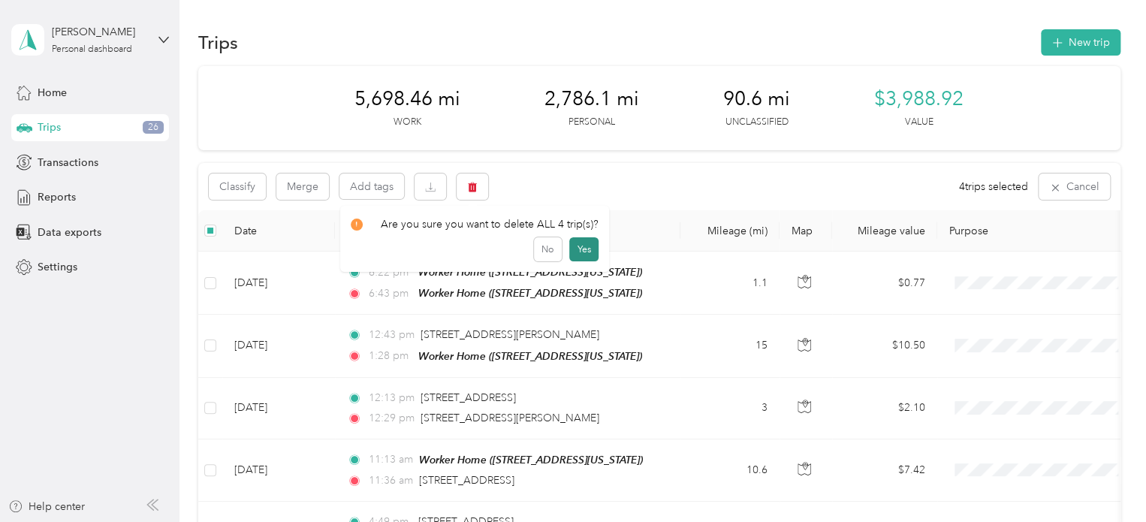
click at [583, 243] on button "Yes" at bounding box center [583, 249] width 29 height 24
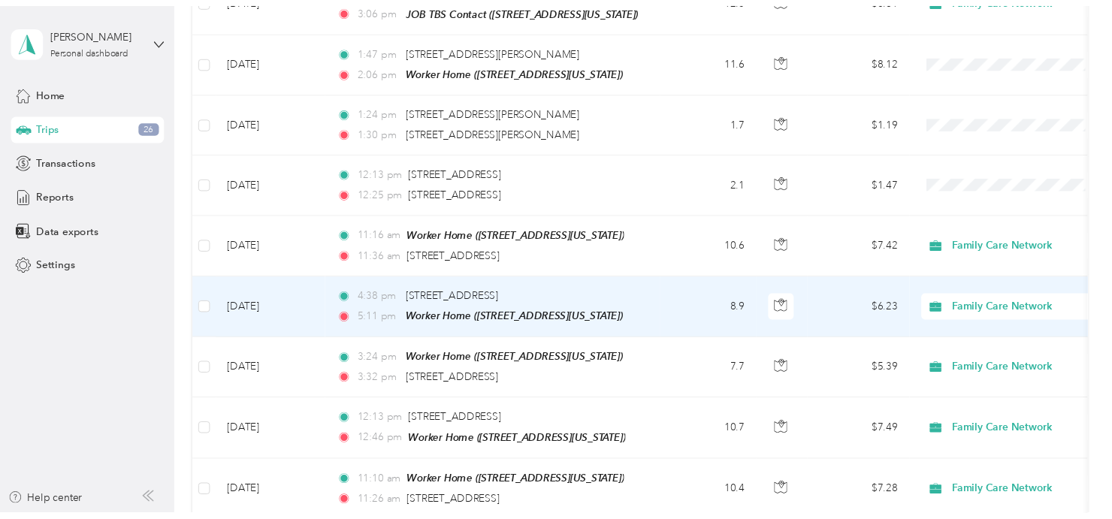
scroll to position [1914, 0]
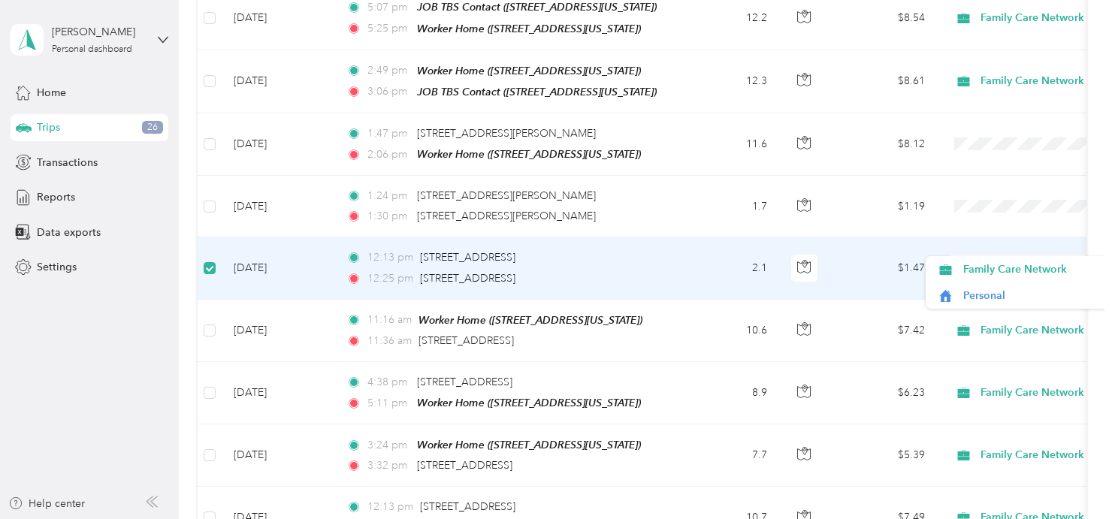
scroll to position [1828, 0]
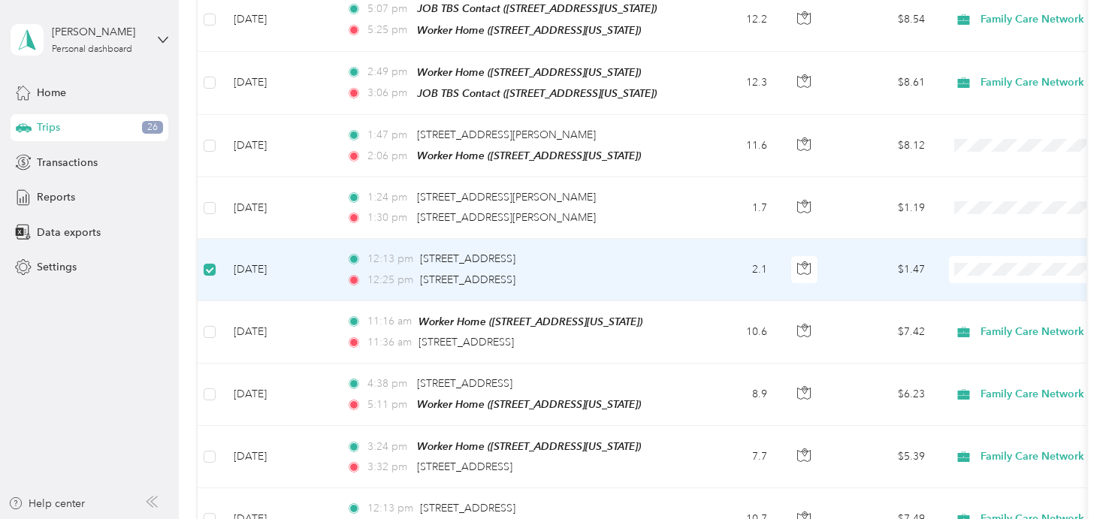
click at [992, 297] on span "Personal" at bounding box center [1032, 296] width 139 height 16
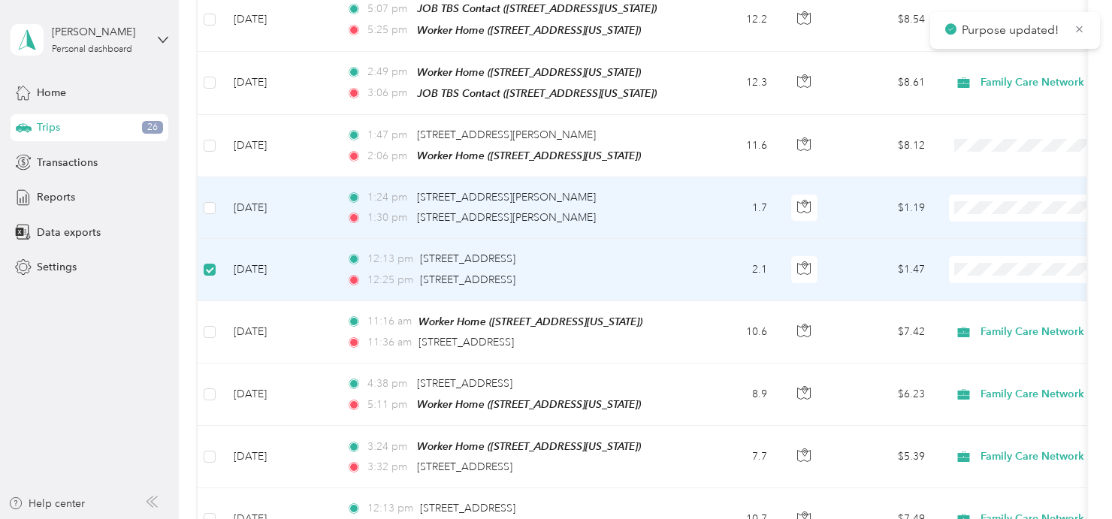
click at [998, 233] on span "Personal" at bounding box center [1032, 234] width 139 height 16
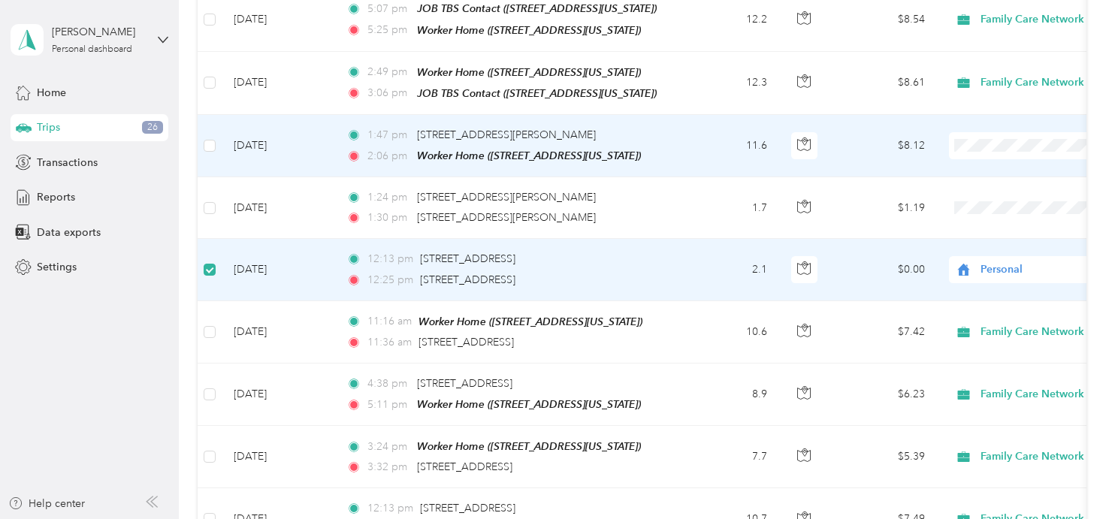
click at [1004, 174] on span "Personal" at bounding box center [1032, 173] width 139 height 16
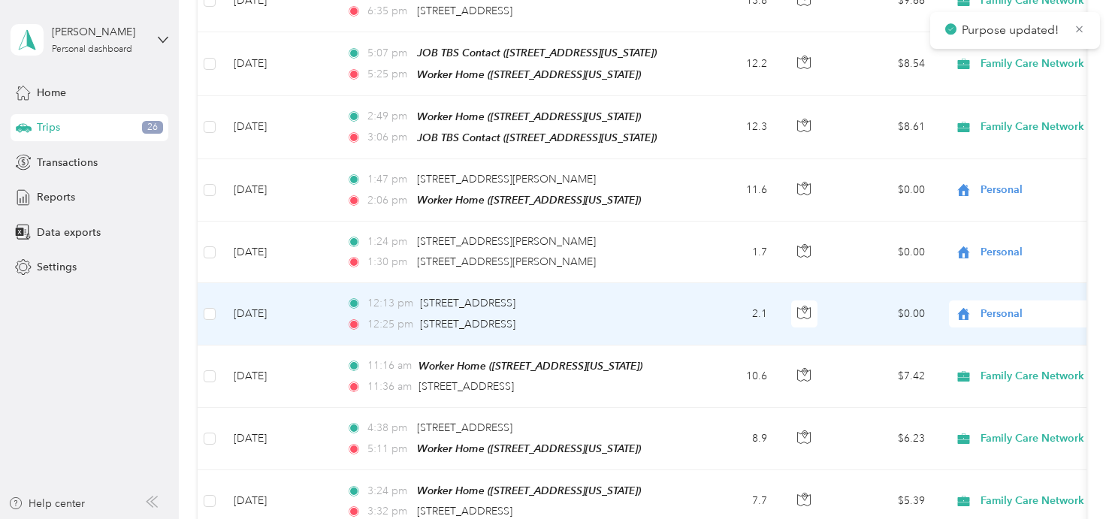
scroll to position [1786, 0]
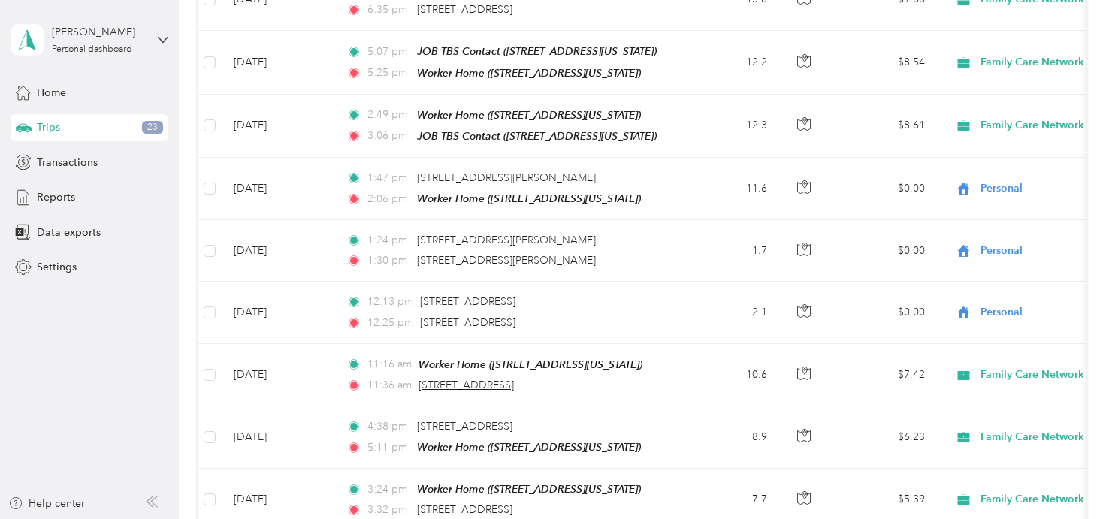
click at [125, 460] on aside "[PERSON_NAME] Personal dashboard Home Trips 23 Transactions Reports Data export…" at bounding box center [89, 259] width 179 height 519
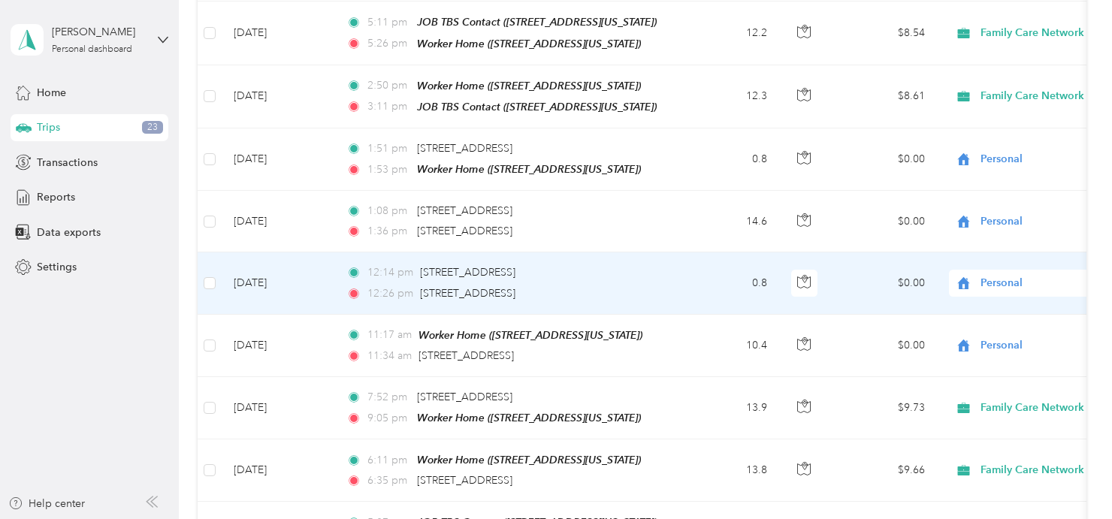
scroll to position [1315, 0]
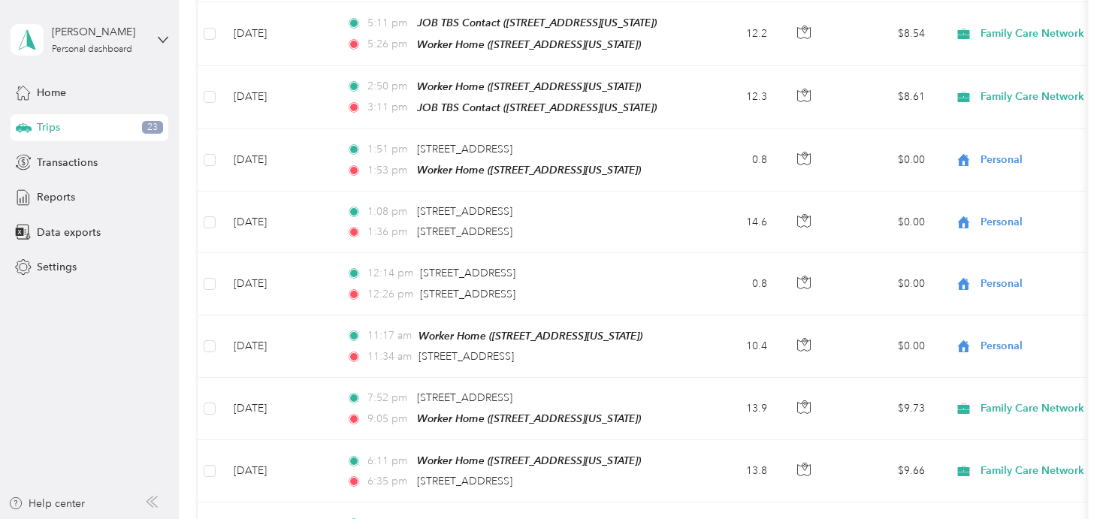
drag, startPoint x: 72, startPoint y: 462, endPoint x: 439, endPoint y: 346, distance: 384.6
click at [72, 462] on aside "[PERSON_NAME] Personal dashboard Home Trips 23 Transactions Reports Data export…" at bounding box center [89, 259] width 179 height 519
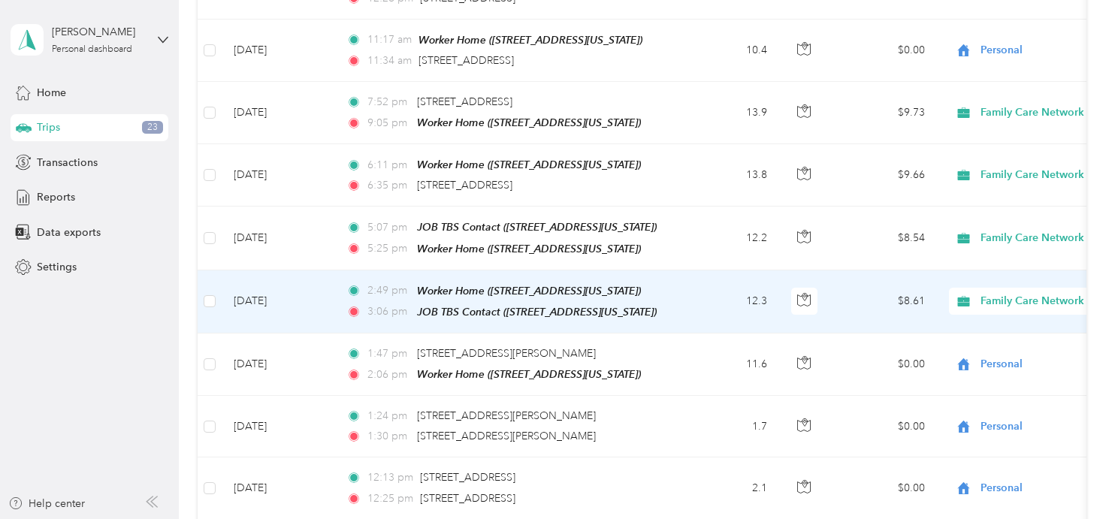
scroll to position [1612, 0]
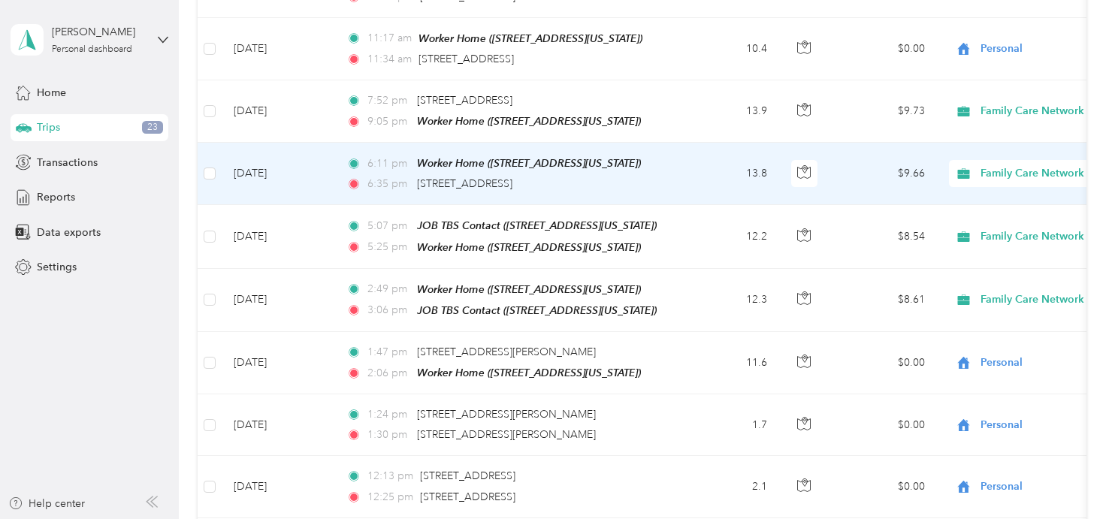
click at [1002, 165] on span "Family Care Network" at bounding box center [1048, 173] width 137 height 17
click at [1004, 204] on span "Personal" at bounding box center [1032, 205] width 139 height 16
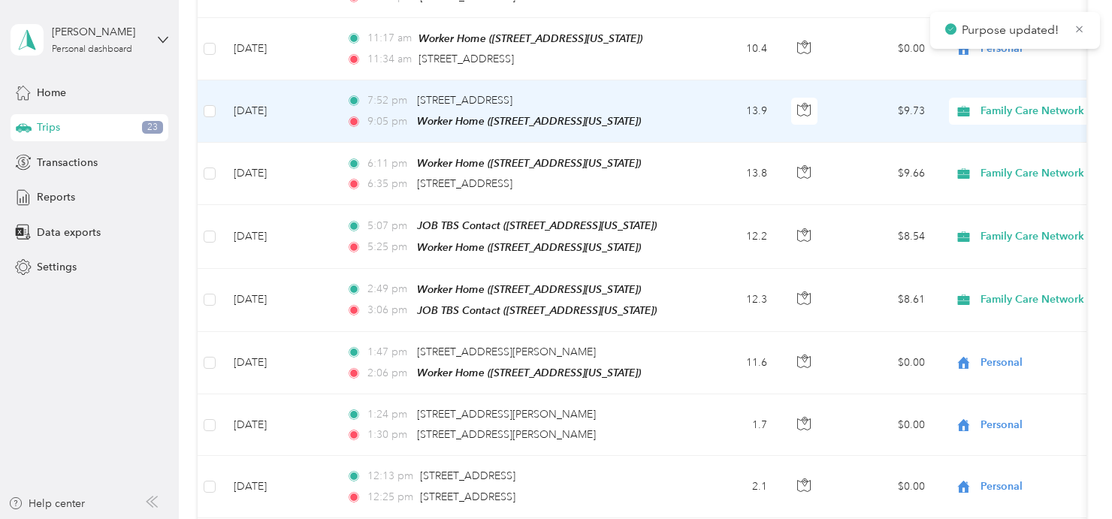
click at [1004, 103] on span "Family Care Network" at bounding box center [1048, 111] width 137 height 17
click at [997, 140] on span "Personal" at bounding box center [1032, 143] width 139 height 16
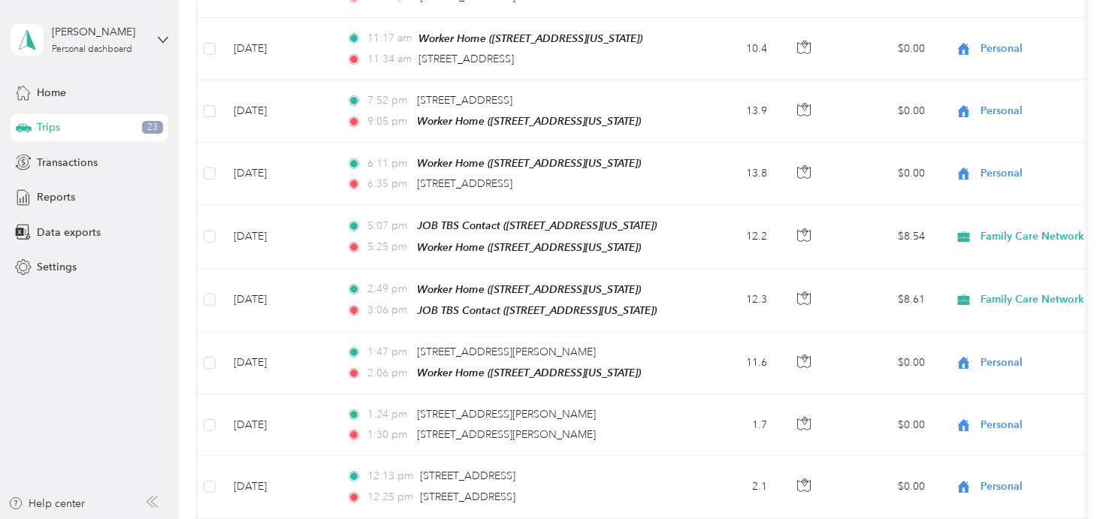
click at [139, 459] on aside "[PERSON_NAME] Personal dashboard Home Trips 23 Transactions Reports Data export…" at bounding box center [89, 259] width 179 height 519
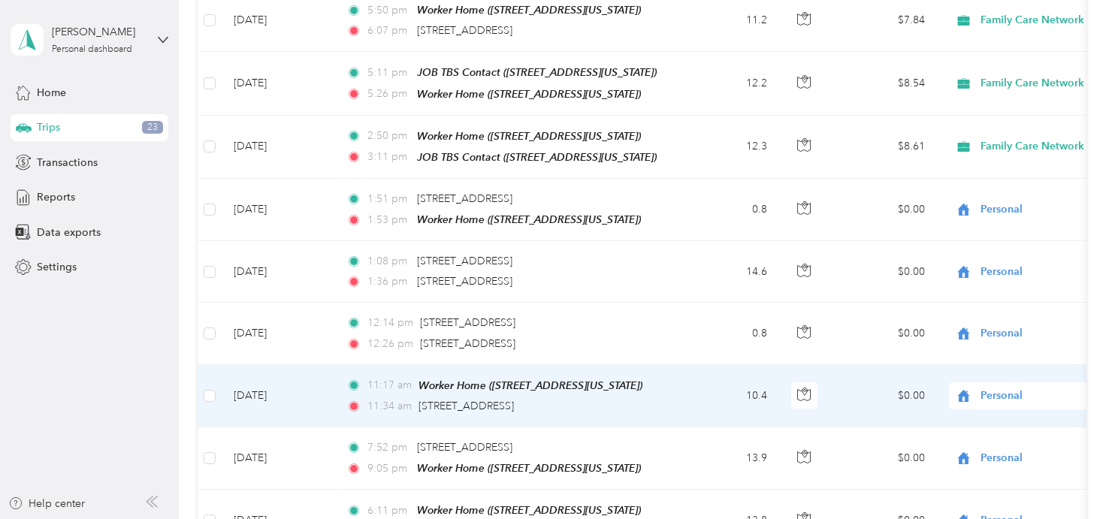
scroll to position [1265, 0]
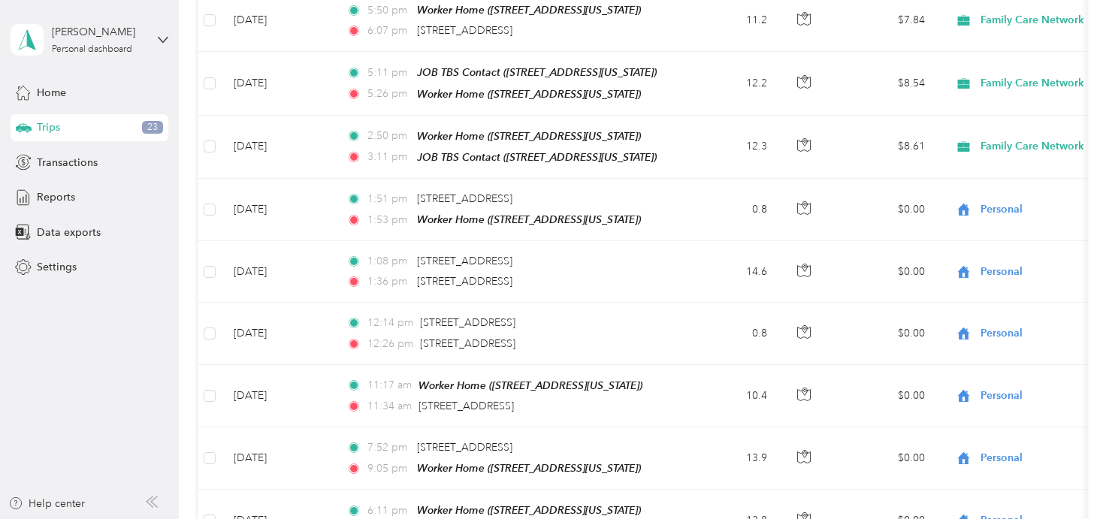
click at [68, 477] on aside "[PERSON_NAME] Personal dashboard Home Trips 23 Transactions Reports Data export…" at bounding box center [89, 259] width 179 height 519
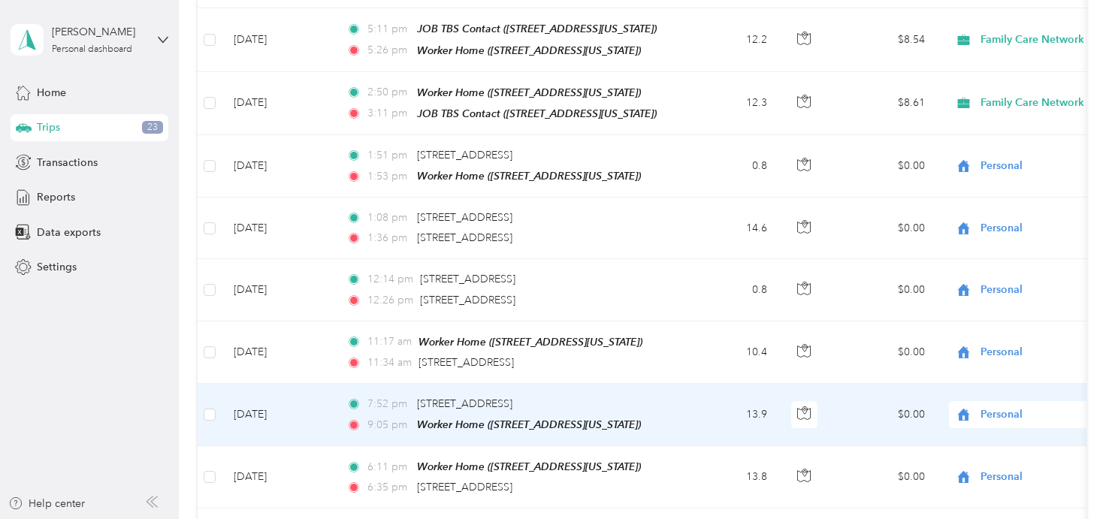
scroll to position [1310, 0]
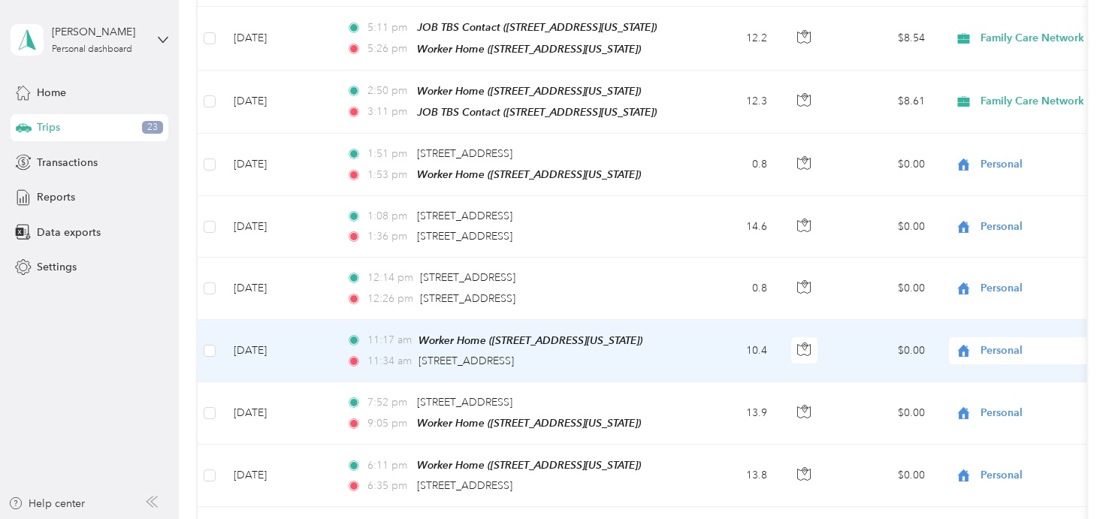
click at [1029, 343] on span "Personal" at bounding box center [1048, 351] width 137 height 17
click at [998, 355] on span "Family Care Network" at bounding box center [1032, 357] width 139 height 16
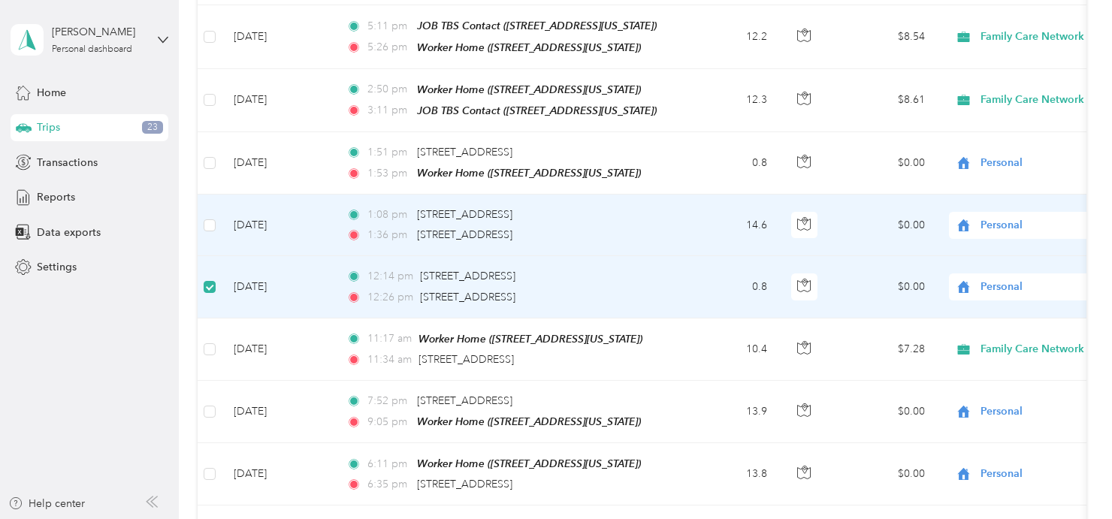
scroll to position [1309, 0]
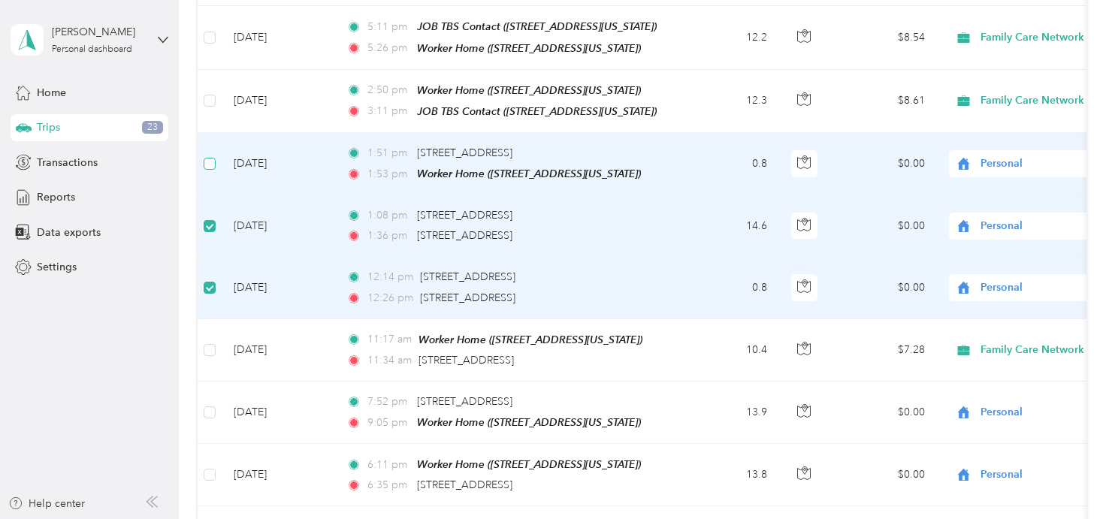
click at [210, 155] on label at bounding box center [210, 163] width 12 height 17
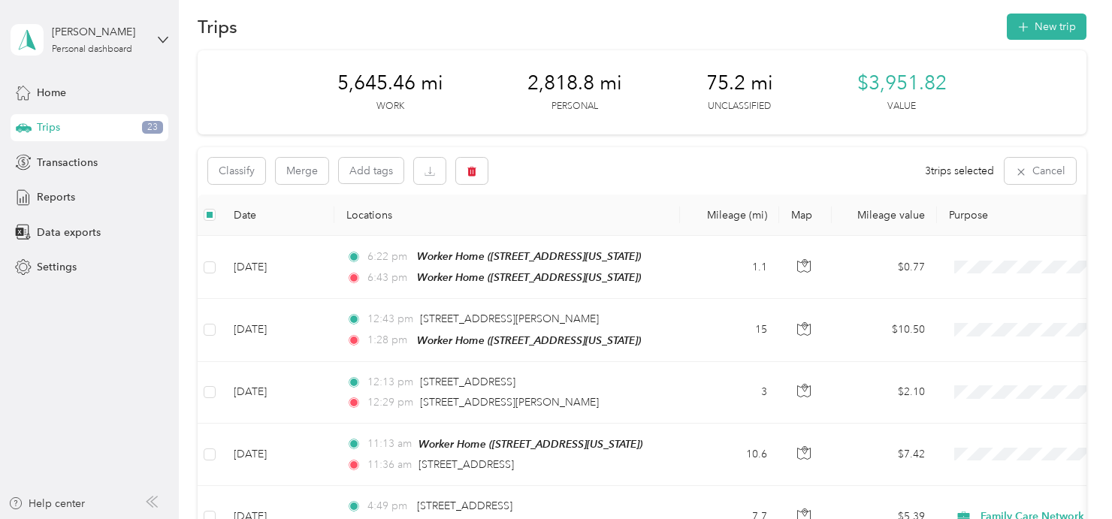
scroll to position [0, 0]
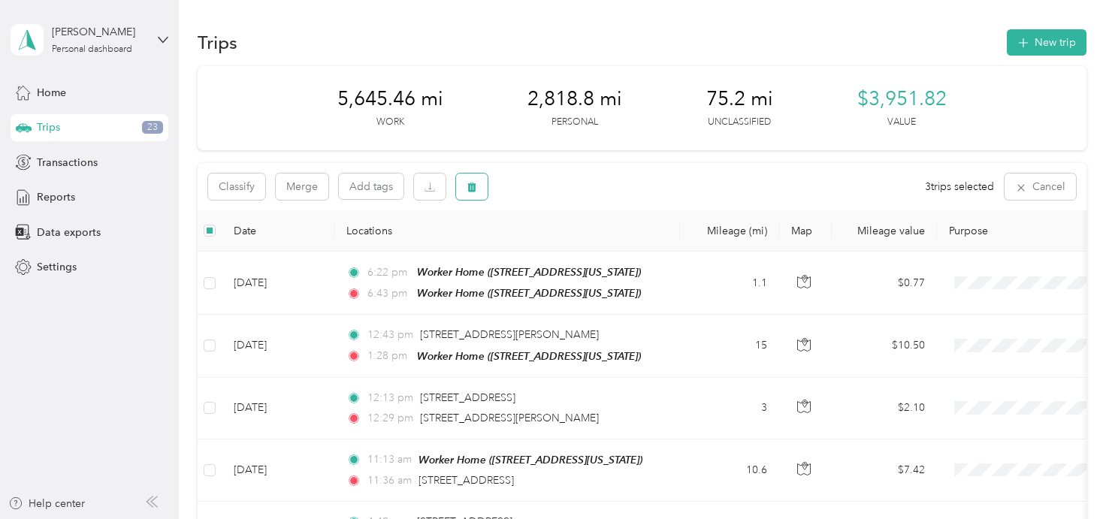
click at [484, 195] on button "button" at bounding box center [472, 187] width 32 height 26
click at [571, 246] on button "Yes" at bounding box center [583, 249] width 29 height 24
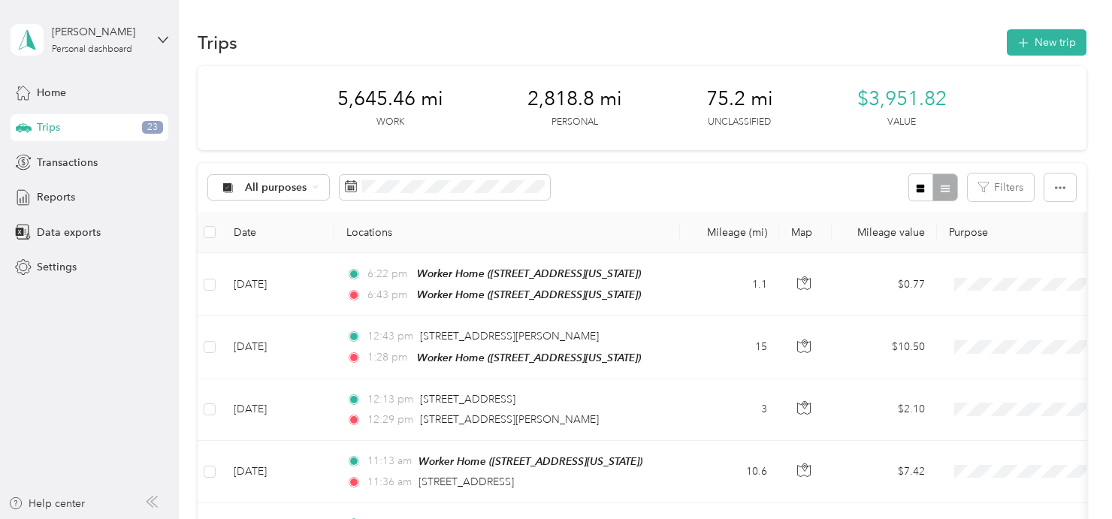
click at [1050, 38] on button "New trip" at bounding box center [1047, 42] width 80 height 26
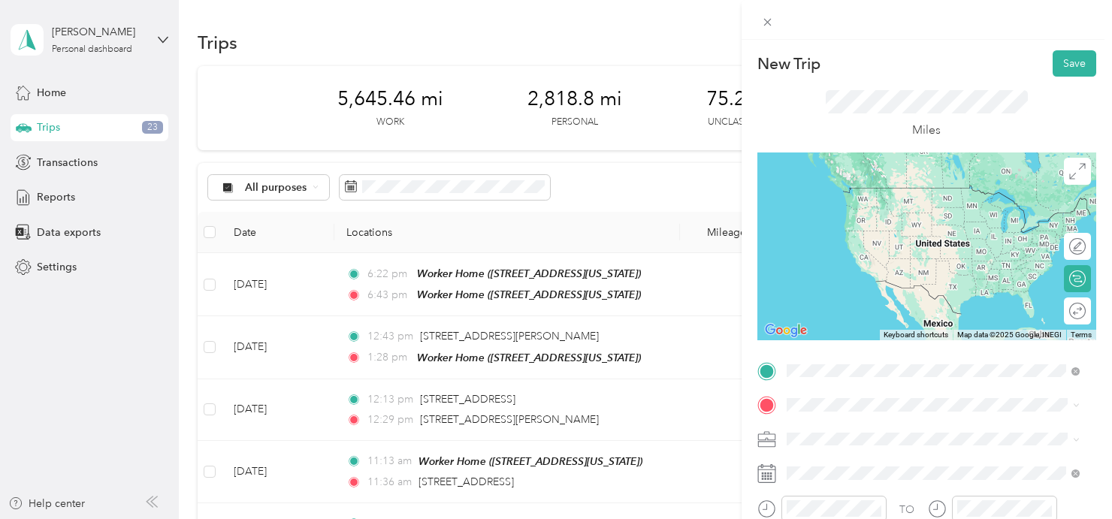
click at [873, 254] on span "[GEOGRAPHIC_DATA][US_STATE], [GEOGRAPHIC_DATA]" at bounding box center [944, 252] width 260 height 26
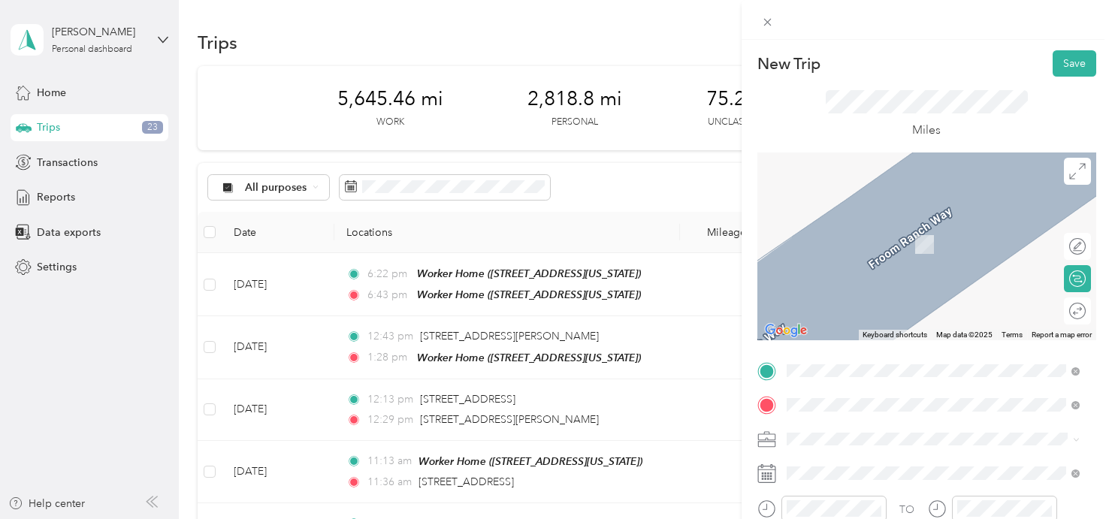
click at [888, 308] on span "[STREET_ADDRESS][US_STATE]" at bounding box center [889, 307] width 150 height 13
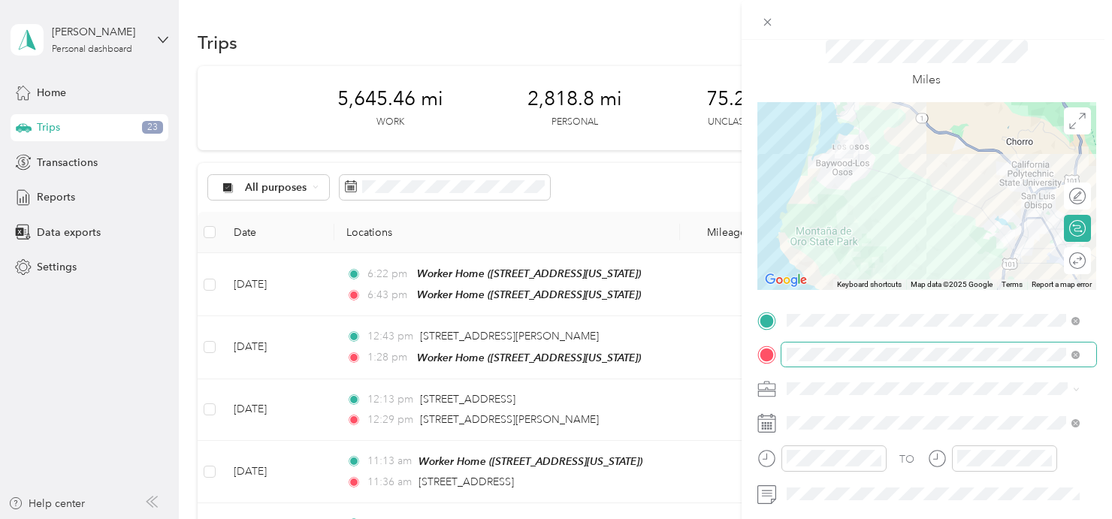
scroll to position [51, 0]
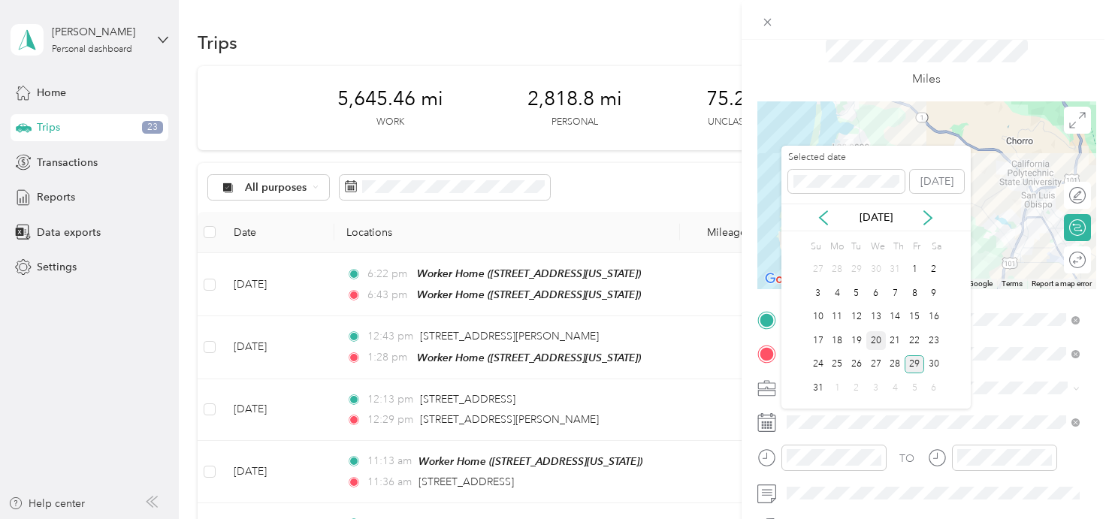
click at [874, 335] on div "20" at bounding box center [876, 340] width 20 height 19
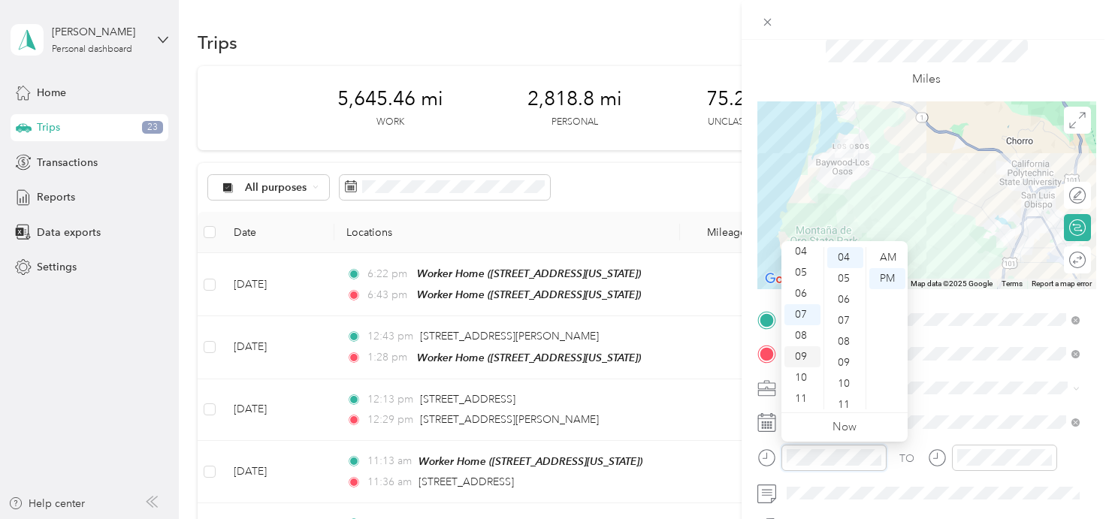
scroll to position [0, 0]
click at [804, 258] on div "12" at bounding box center [802, 257] width 36 height 21
click at [844, 402] on div "30" at bounding box center [845, 395] width 36 height 21
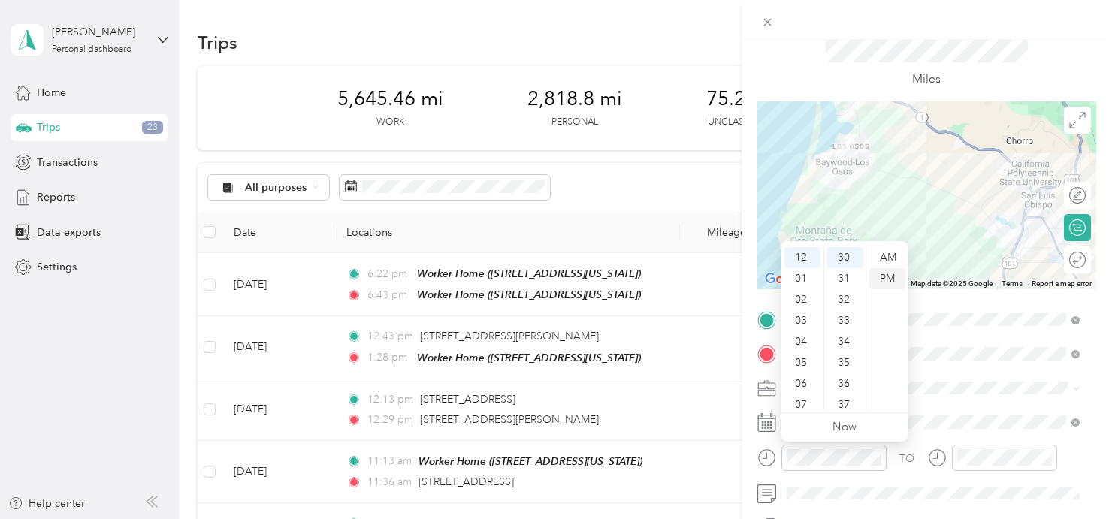
click at [897, 277] on div "PM" at bounding box center [887, 278] width 36 height 21
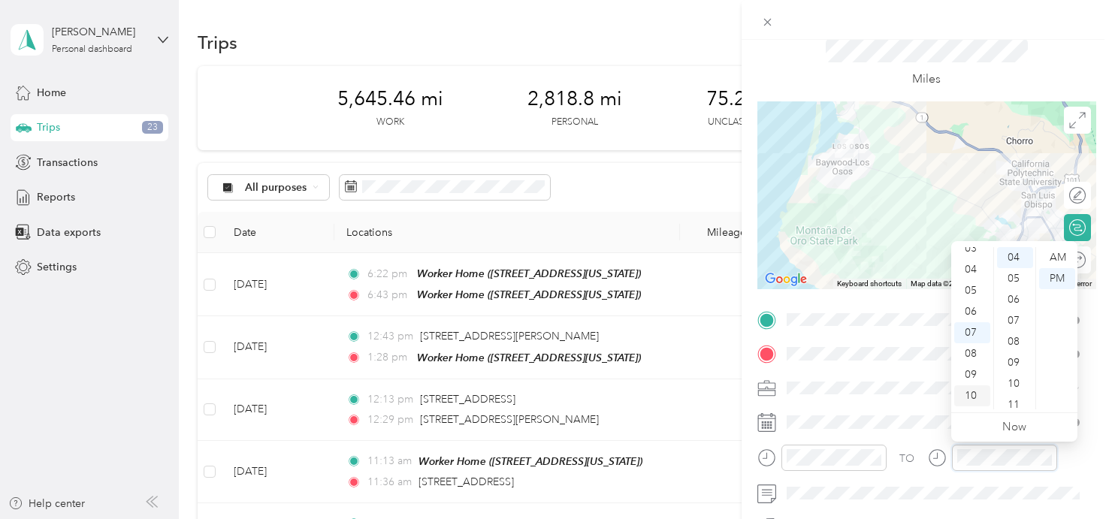
scroll to position [0, 0]
click at [974, 255] on div "12" at bounding box center [972, 257] width 36 height 21
click at [1013, 265] on div "50" at bounding box center [1015, 268] width 36 height 21
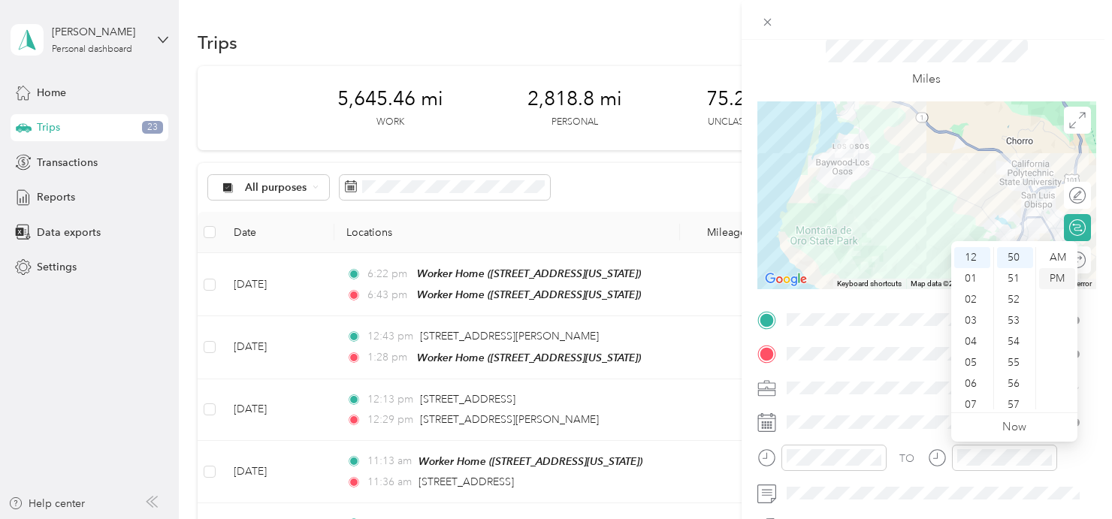
click at [1056, 278] on div "PM" at bounding box center [1057, 278] width 36 height 21
click at [964, 475] on div at bounding box center [992, 463] width 129 height 37
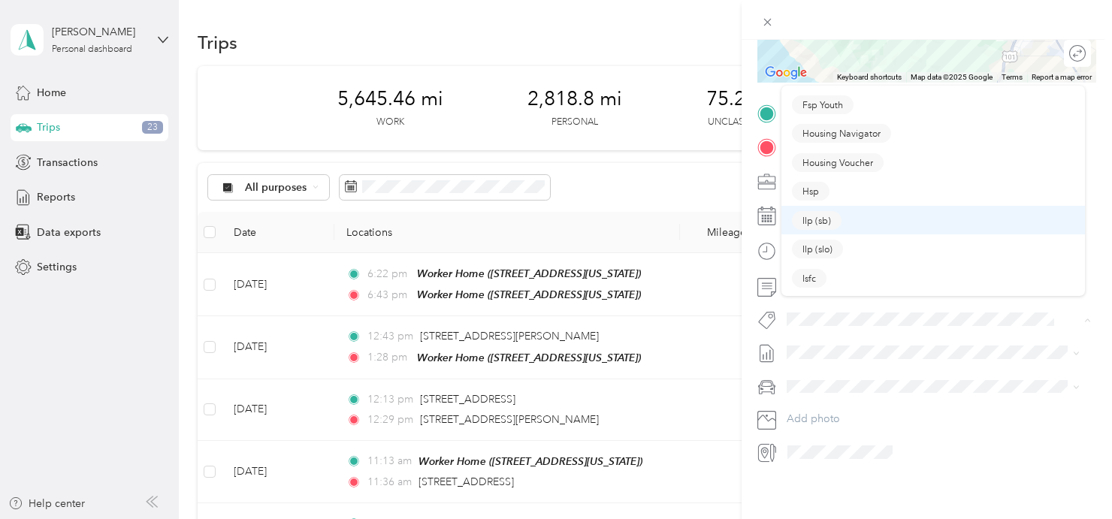
scroll to position [373, 0]
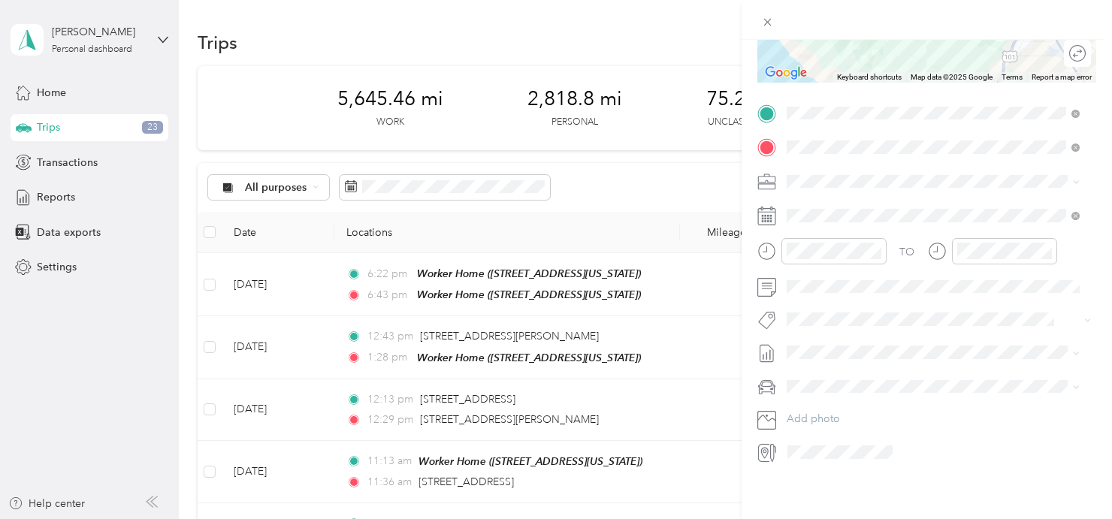
click at [870, 192] on div "Specialty Mhs" at bounding box center [933, 189] width 282 height 19
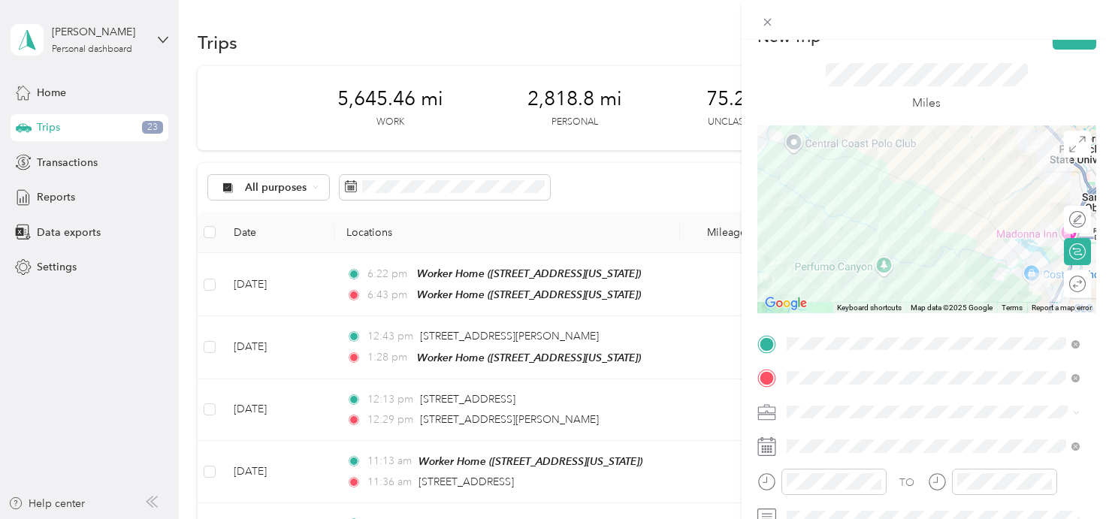
scroll to position [0, 0]
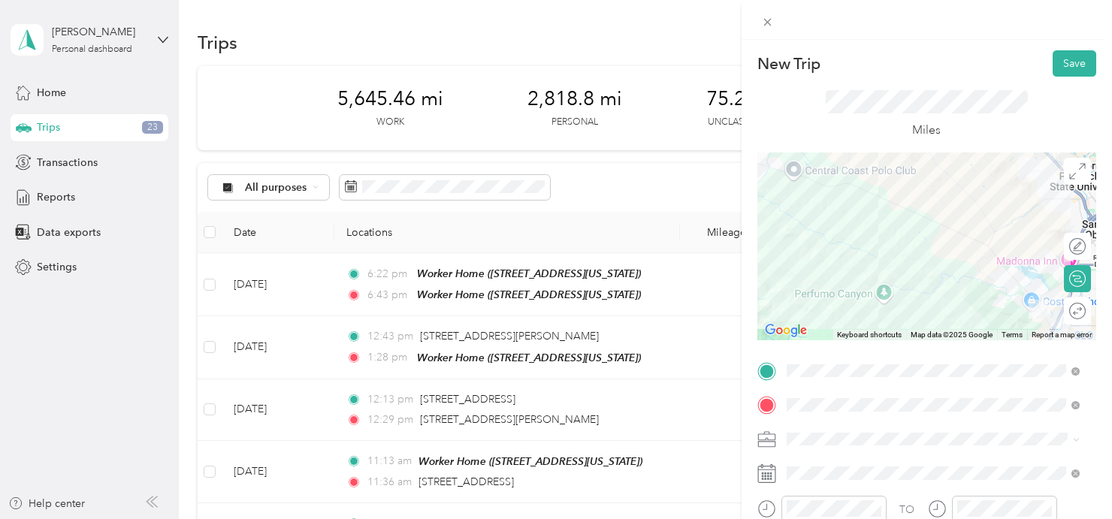
click at [1067, 65] on button "Save" at bounding box center [1074, 63] width 44 height 26
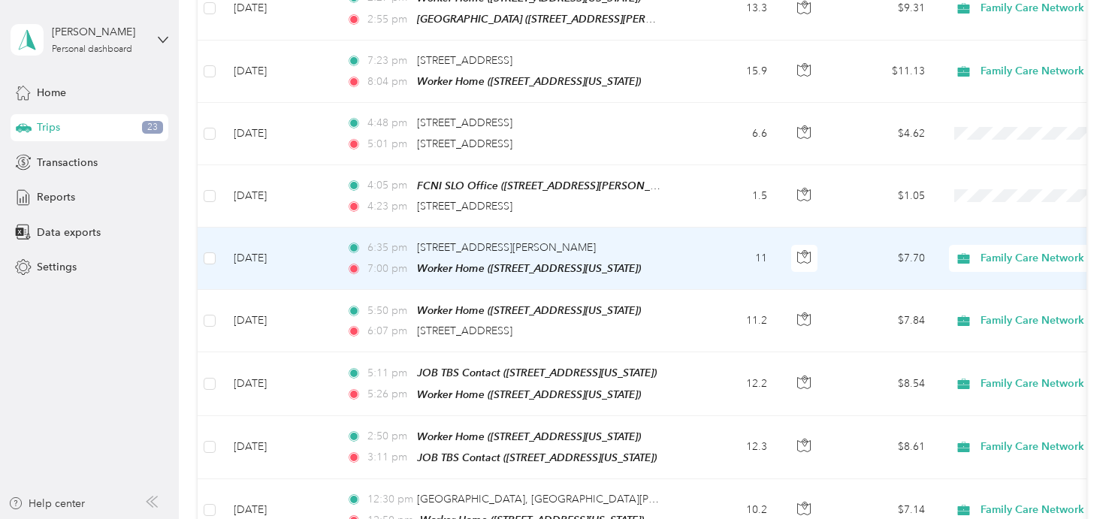
scroll to position [963, 0]
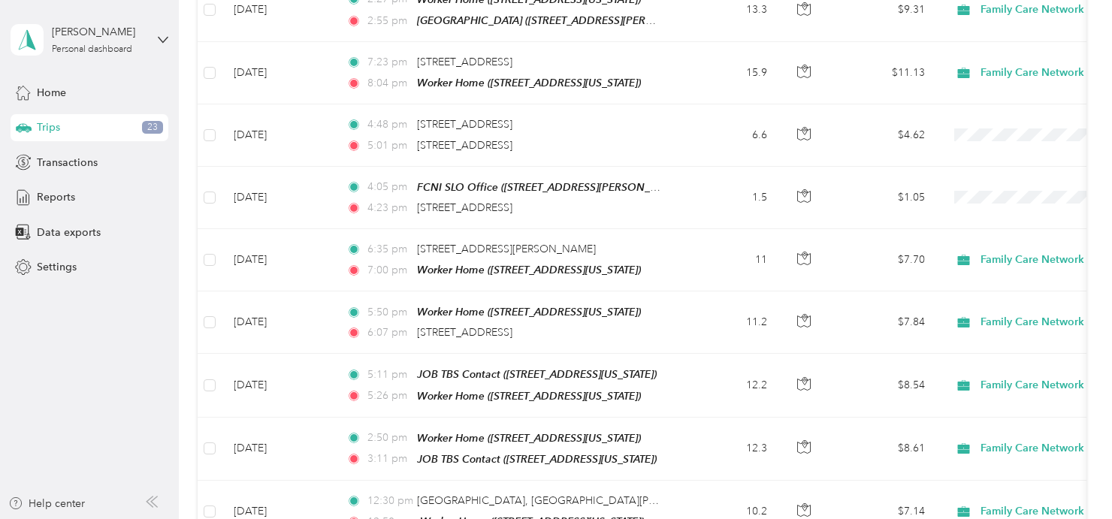
click at [10, 294] on aside "[PERSON_NAME] Personal dashboard Home Trips 23 Transactions Reports Data export…" at bounding box center [89, 259] width 179 height 519
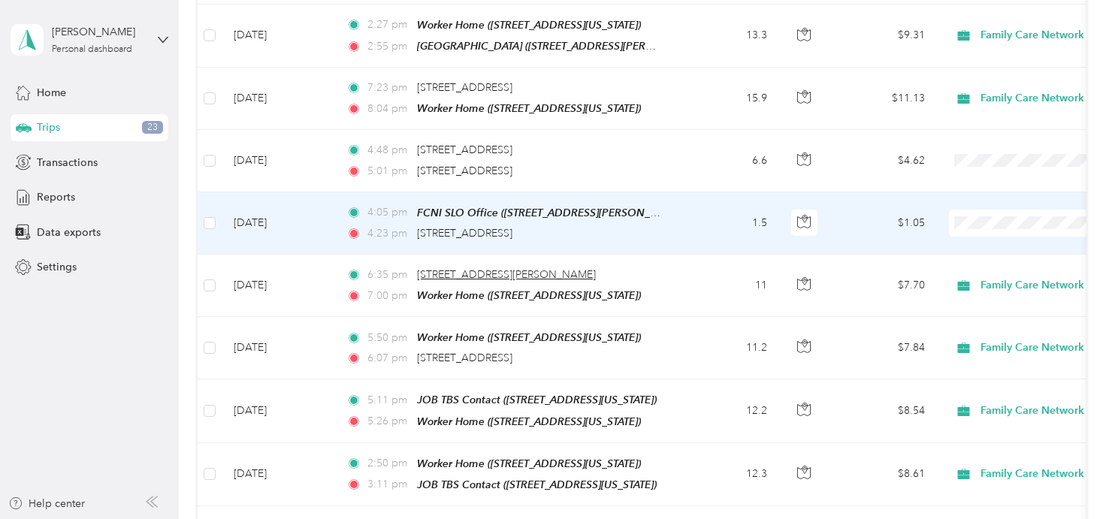
scroll to position [939, 0]
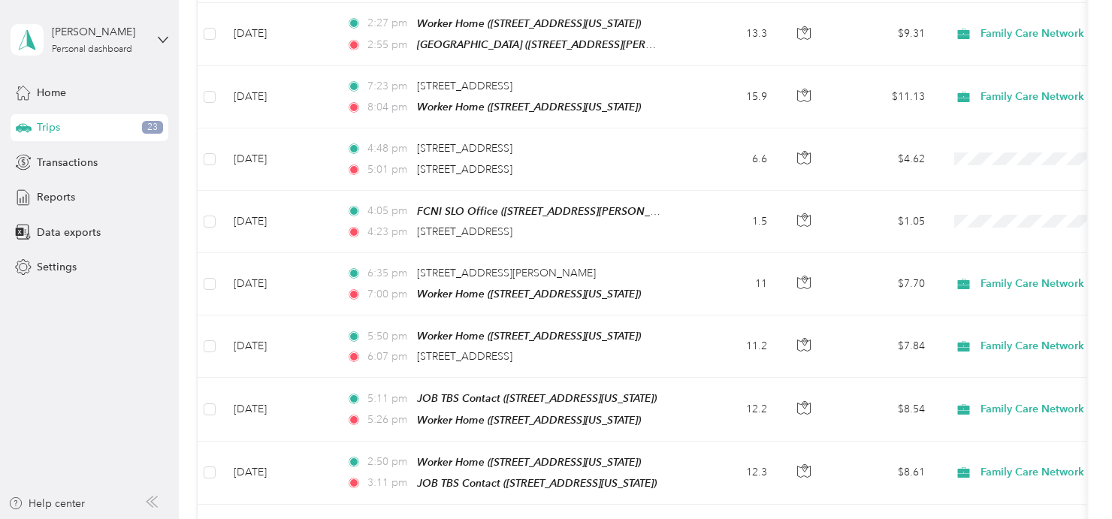
click at [64, 426] on aside "[PERSON_NAME] Personal dashboard Home Trips 23 Transactions Reports Data export…" at bounding box center [89, 259] width 179 height 519
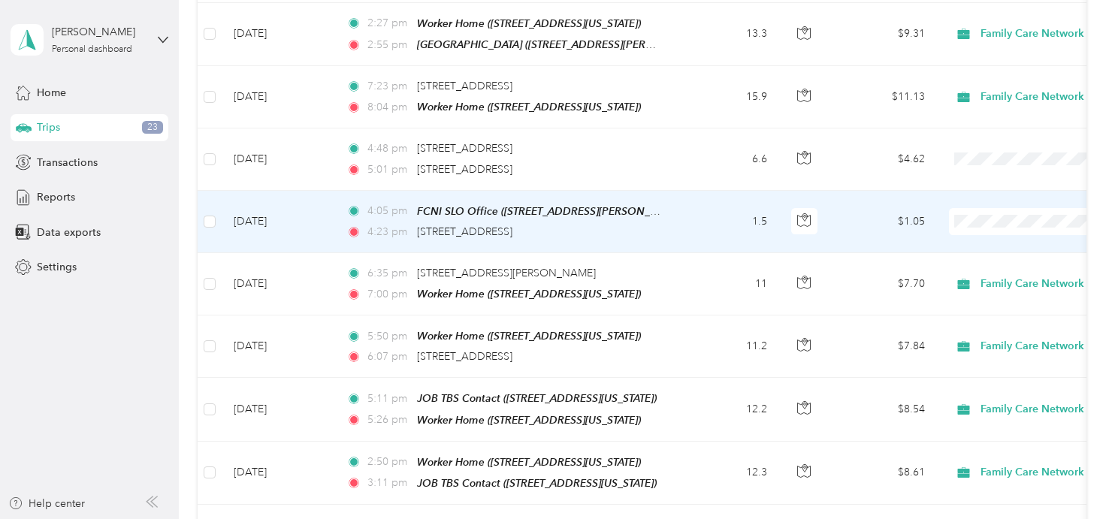
scroll to position [0, 0]
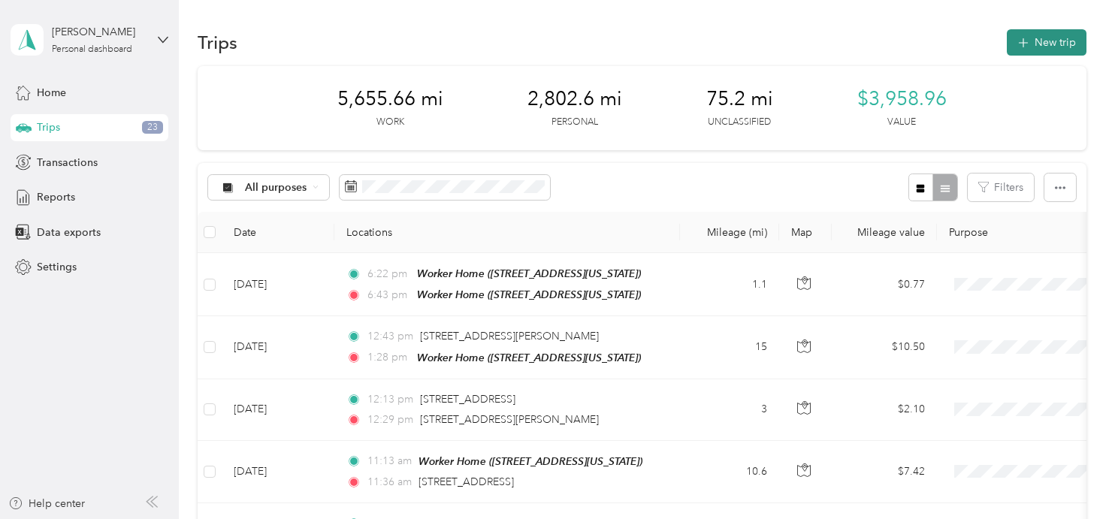
click at [1022, 44] on icon "button" at bounding box center [1022, 43] width 17 height 17
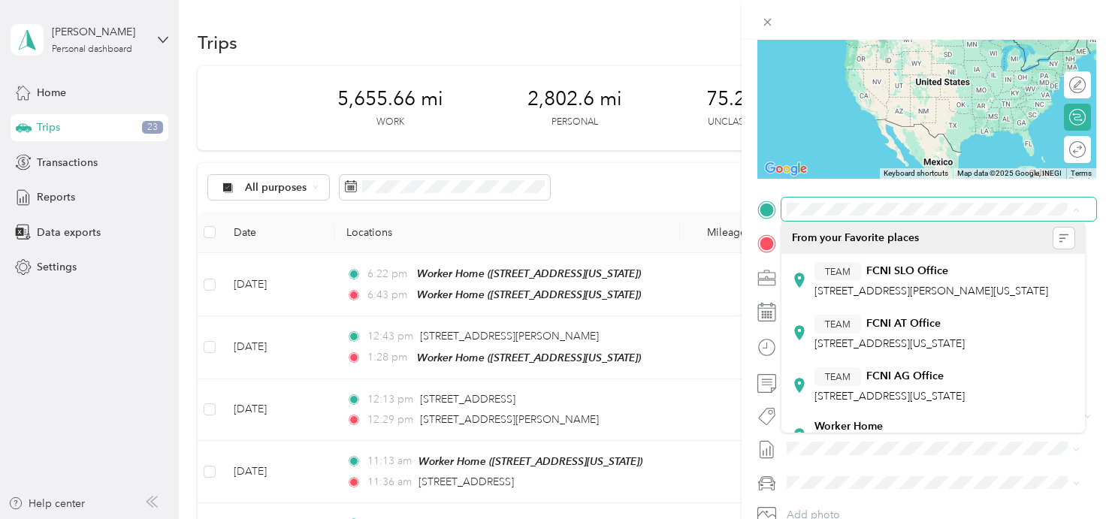
scroll to position [162, 0]
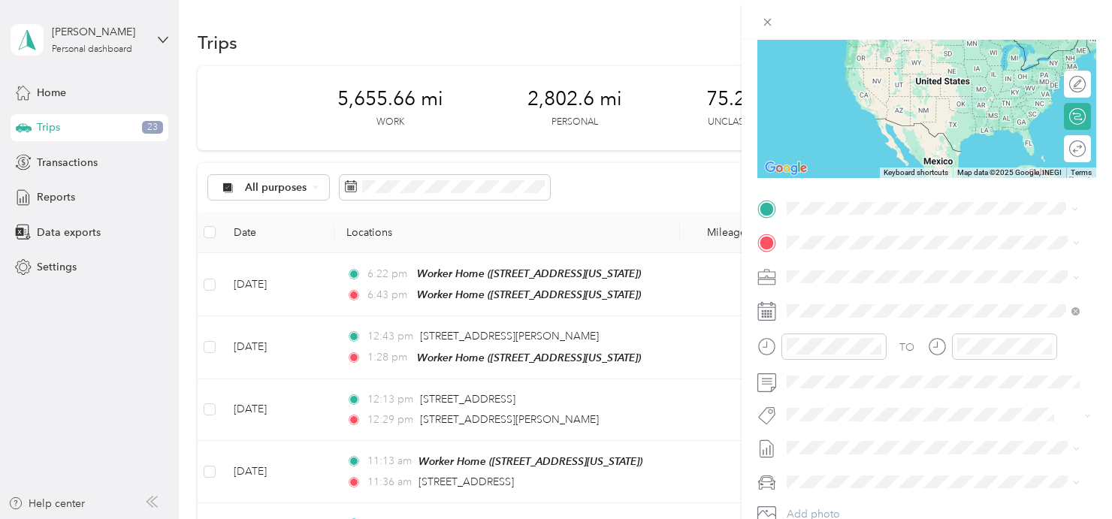
click at [903, 281] on span "[STREET_ADDRESS][US_STATE]" at bounding box center [889, 285] width 150 height 13
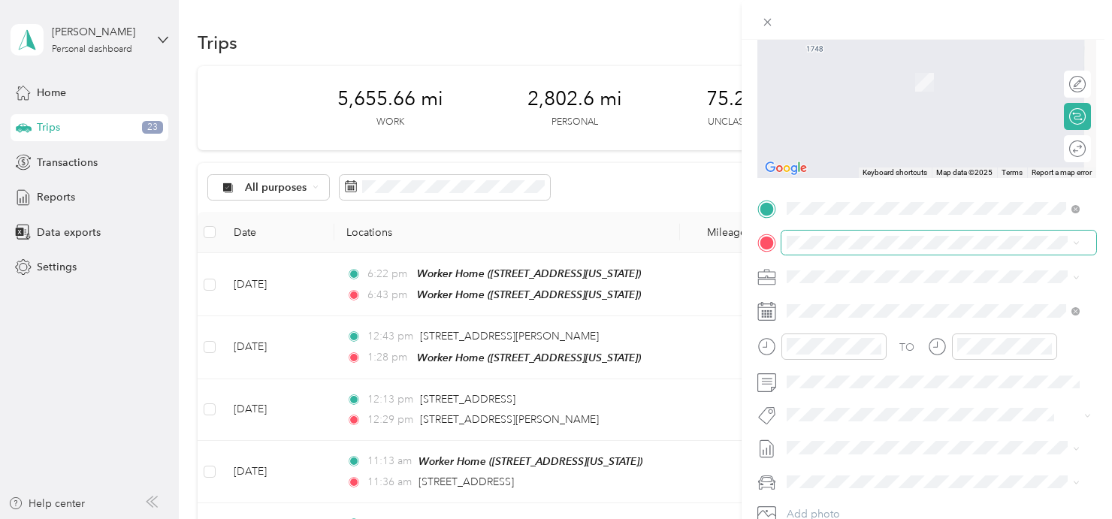
click at [872, 249] on span at bounding box center [938, 243] width 315 height 24
click at [895, 379] on div "TEAM MH Youth Services SLO 1989 [PERSON_NAME][STREET_ADDRESS]" at bounding box center [903, 361] width 179 height 37
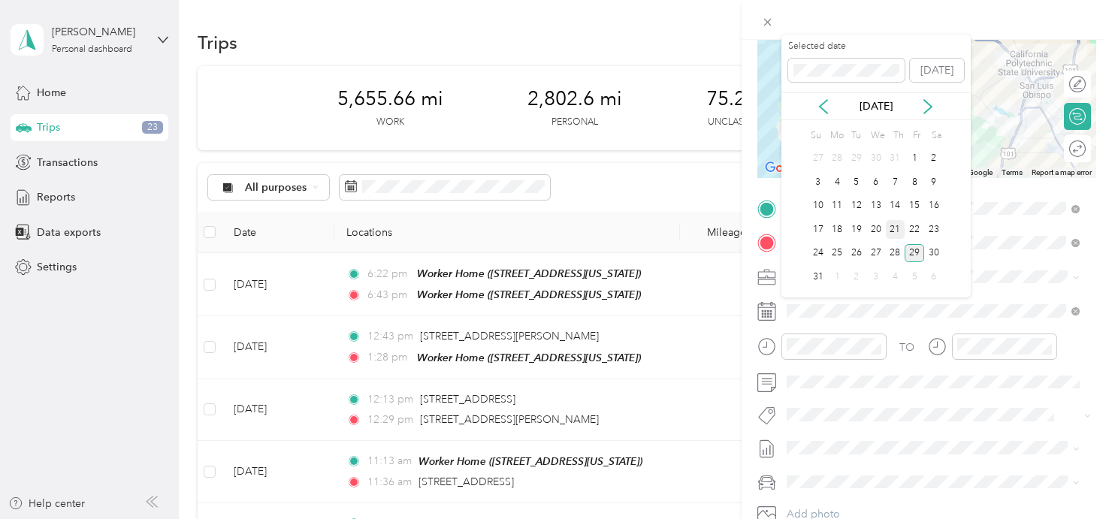
click at [897, 229] on div "21" at bounding box center [896, 229] width 20 height 19
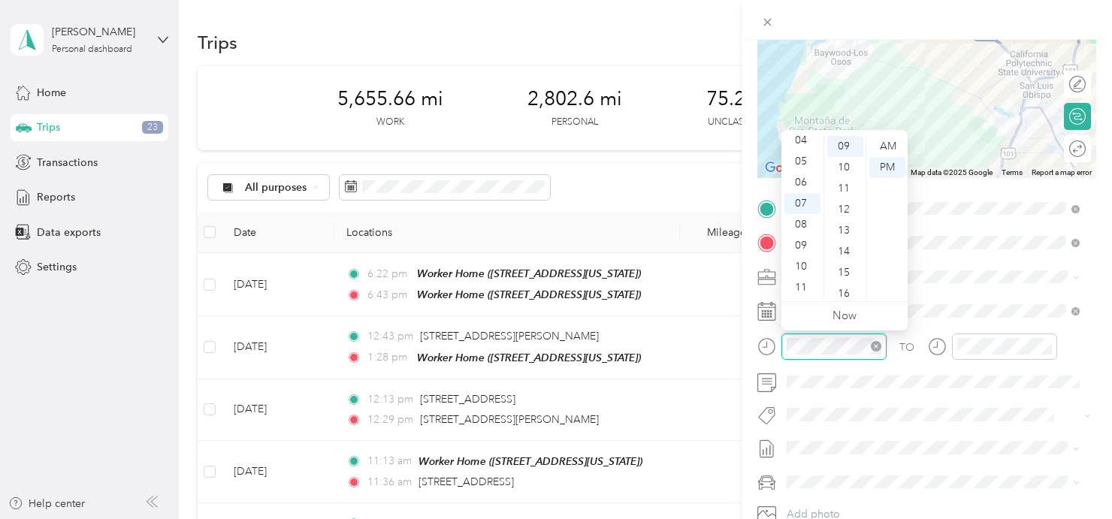
scroll to position [189, 0]
click at [877, 345] on icon "close-circle" at bounding box center [876, 346] width 11 height 11
click at [805, 276] on div "10" at bounding box center [802, 266] width 36 height 21
click at [805, 266] on div "10" at bounding box center [802, 266] width 36 height 21
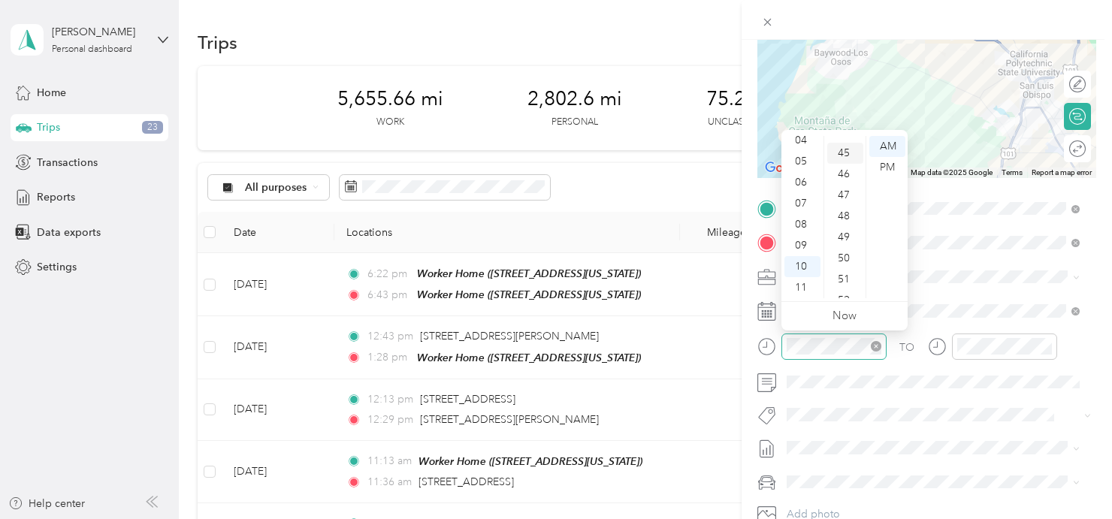
click at [841, 152] on div "45" at bounding box center [845, 153] width 36 height 21
click at [887, 146] on div "AM" at bounding box center [887, 146] width 36 height 21
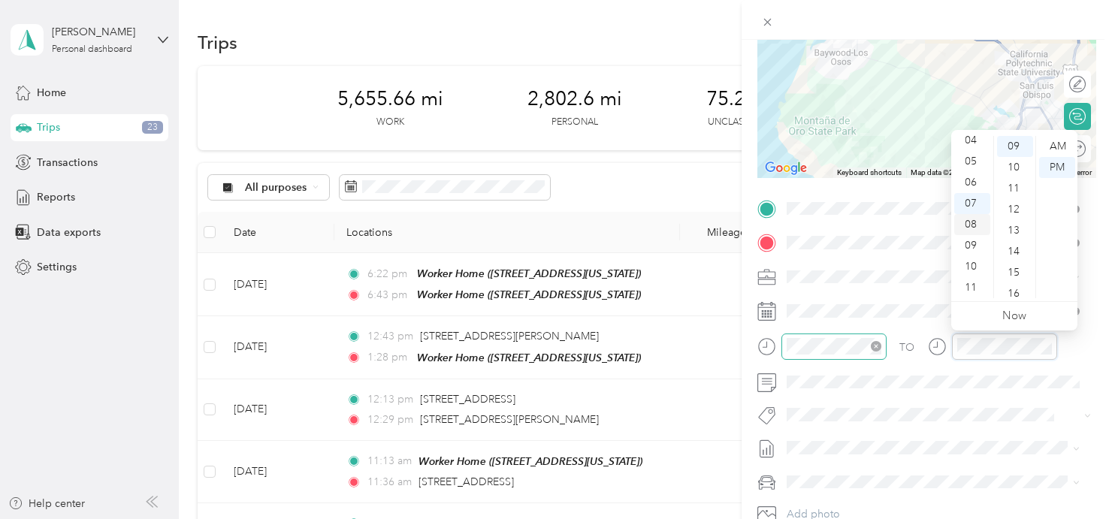
scroll to position [189, 0]
click at [976, 291] on div "11" at bounding box center [972, 287] width 36 height 21
click at [1019, 144] on div "00" at bounding box center [1015, 146] width 36 height 21
click at [1060, 143] on div "AM" at bounding box center [1057, 146] width 36 height 21
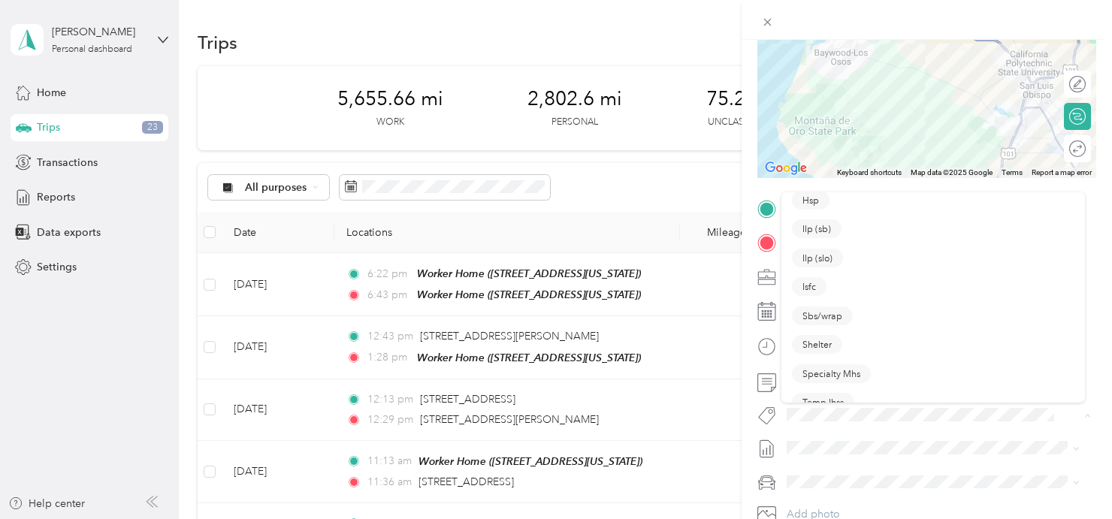
scroll to position [297, 0]
click at [861, 374] on button "Specialty Mhs" at bounding box center [831, 372] width 79 height 19
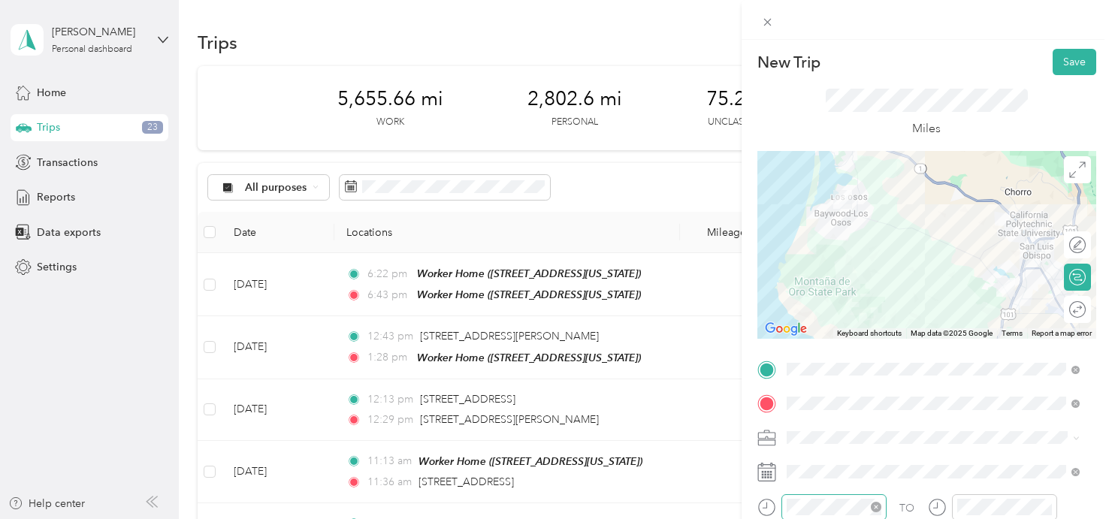
scroll to position [0, 0]
click at [1071, 56] on button "Save" at bounding box center [1074, 63] width 44 height 26
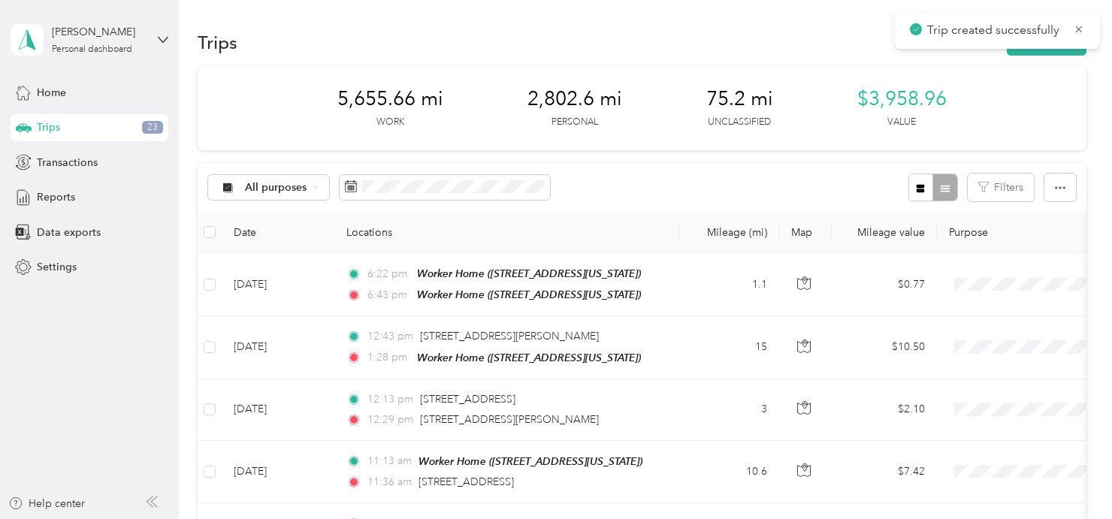
click at [754, 45] on div "Trips New trip" at bounding box center [642, 42] width 889 height 32
click at [1054, 43] on button "New trip" at bounding box center [1047, 42] width 80 height 26
